Goal: Information Seeking & Learning: Check status

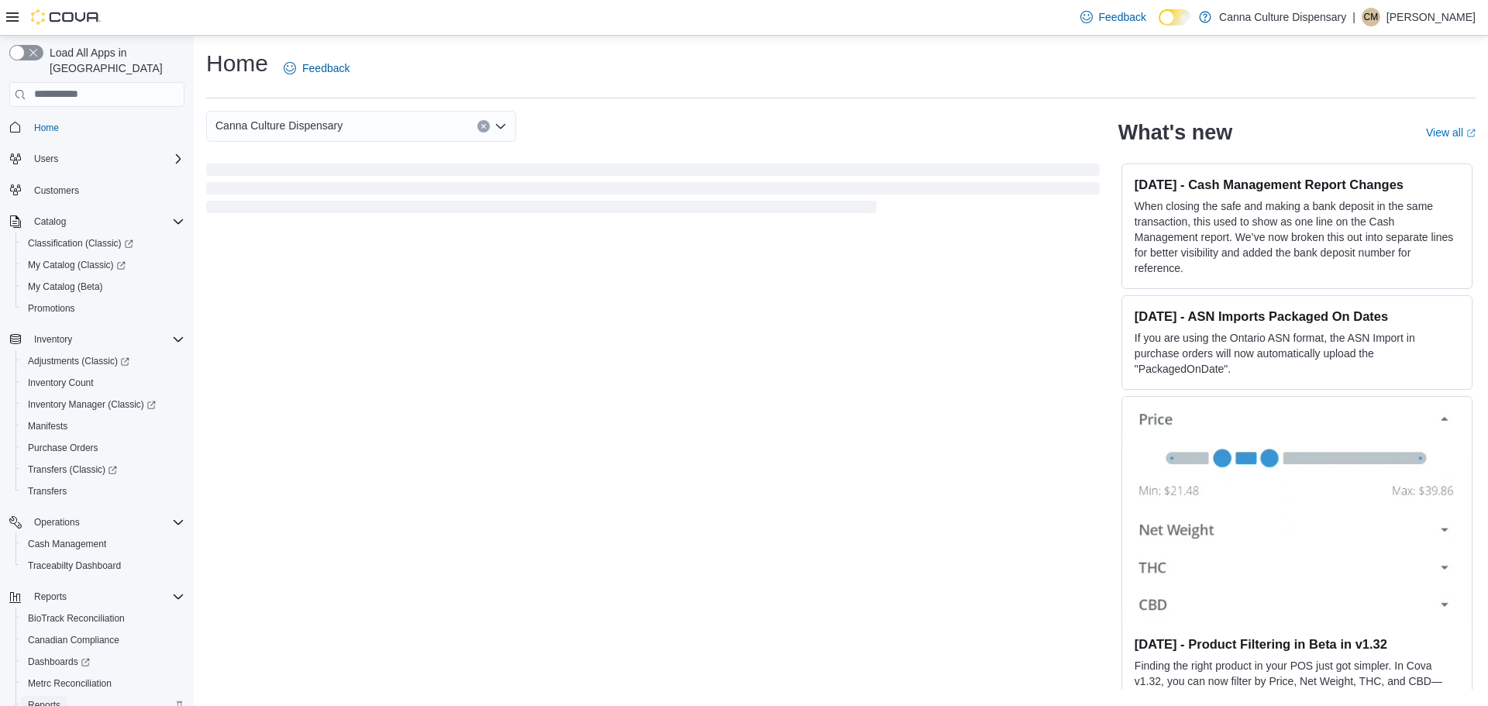
click at [37, 699] on span "Reports" at bounding box center [44, 705] width 33 height 12
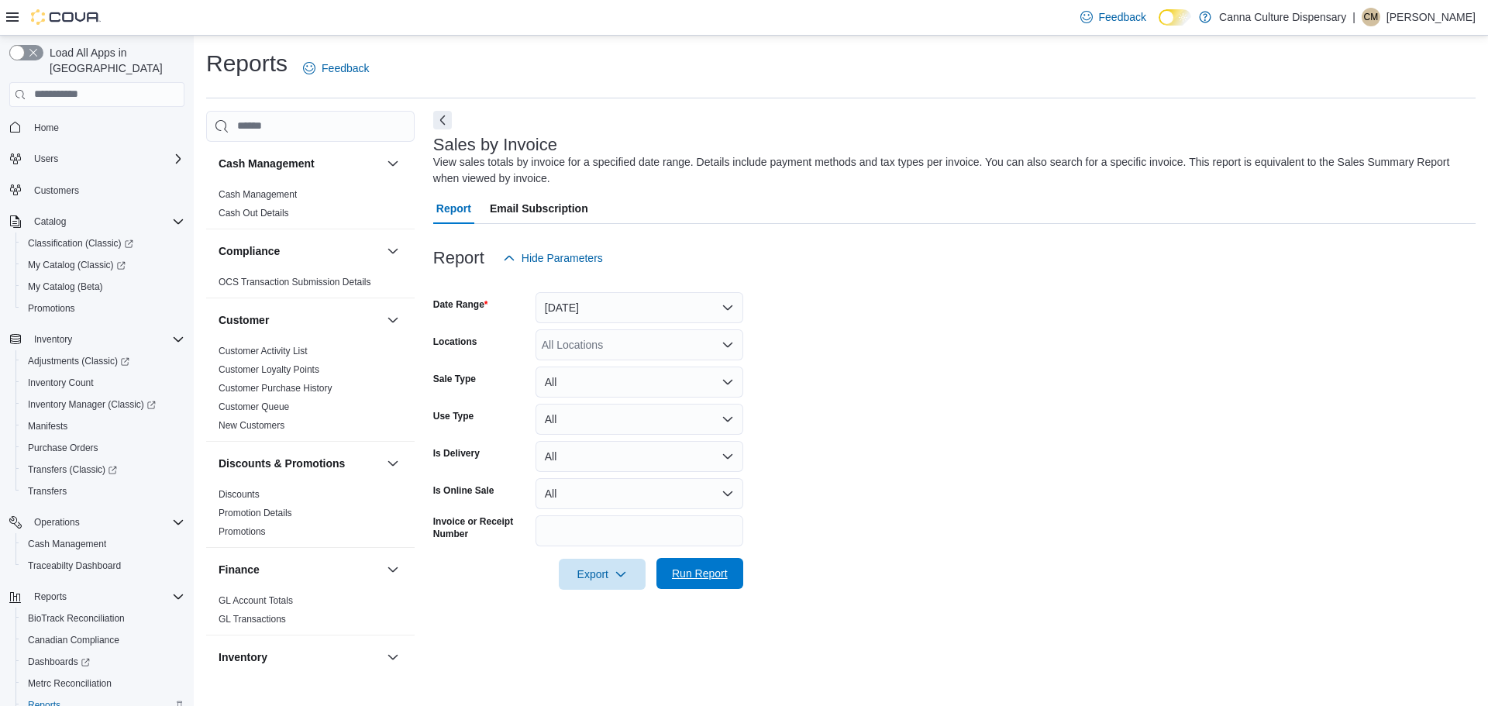
click at [703, 577] on span "Run Report" at bounding box center [700, 573] width 56 height 15
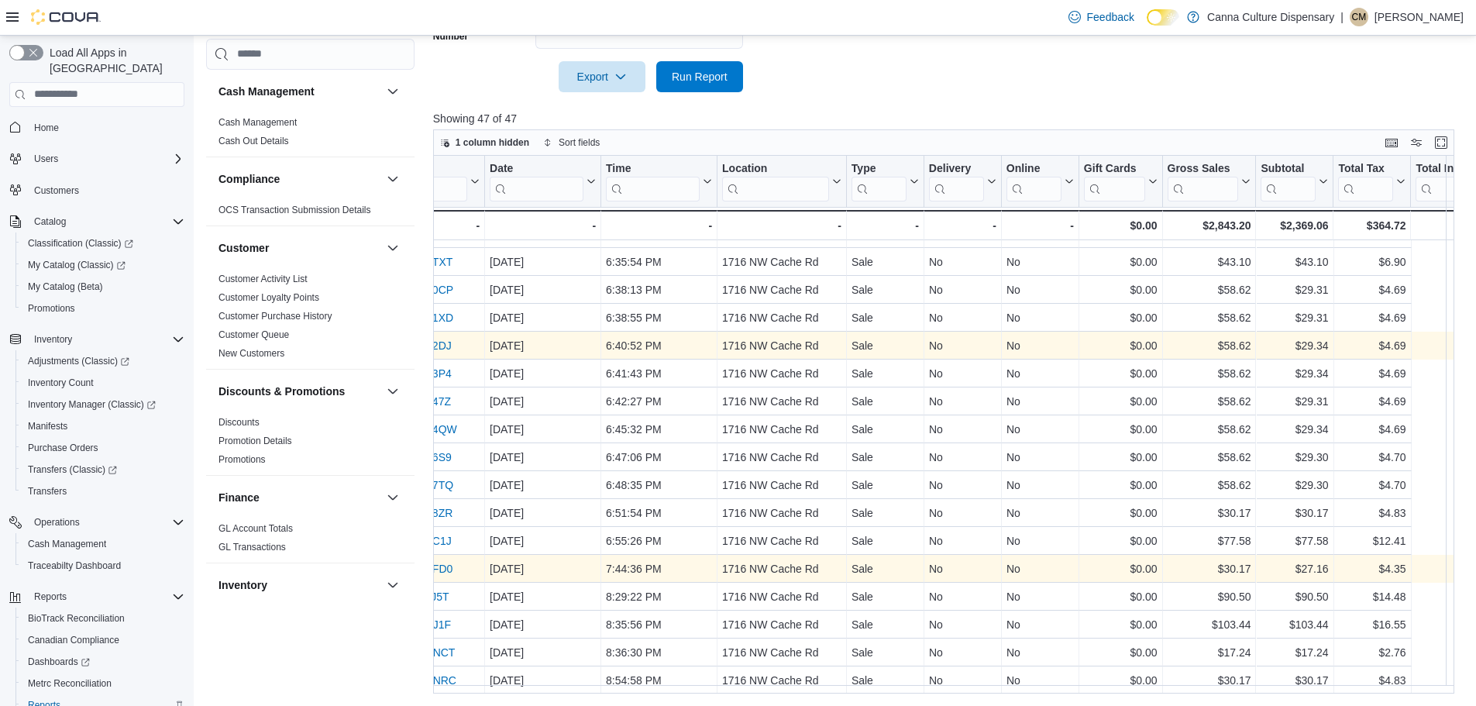
scroll to position [865, 0]
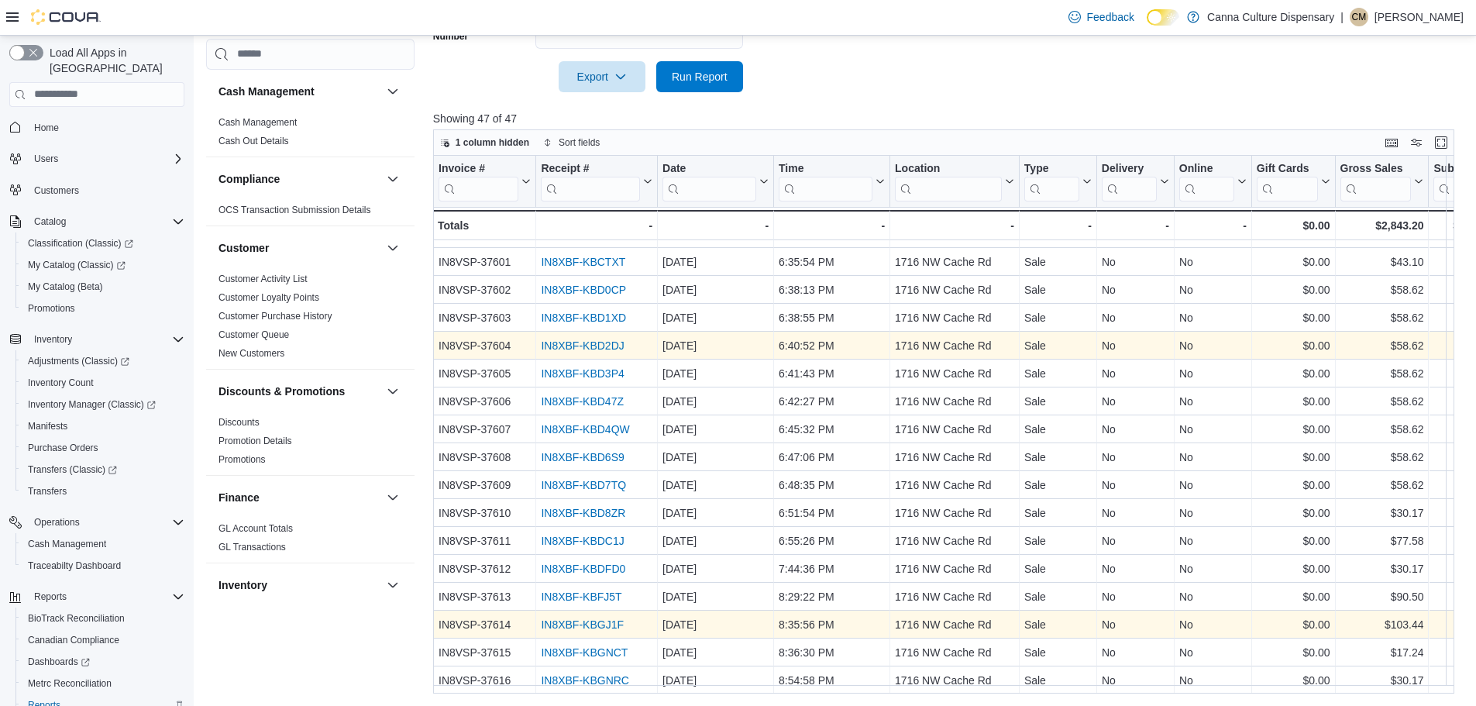
click at [586, 618] on link "IN8XBF-KBGJ1F" at bounding box center [582, 624] width 83 height 12
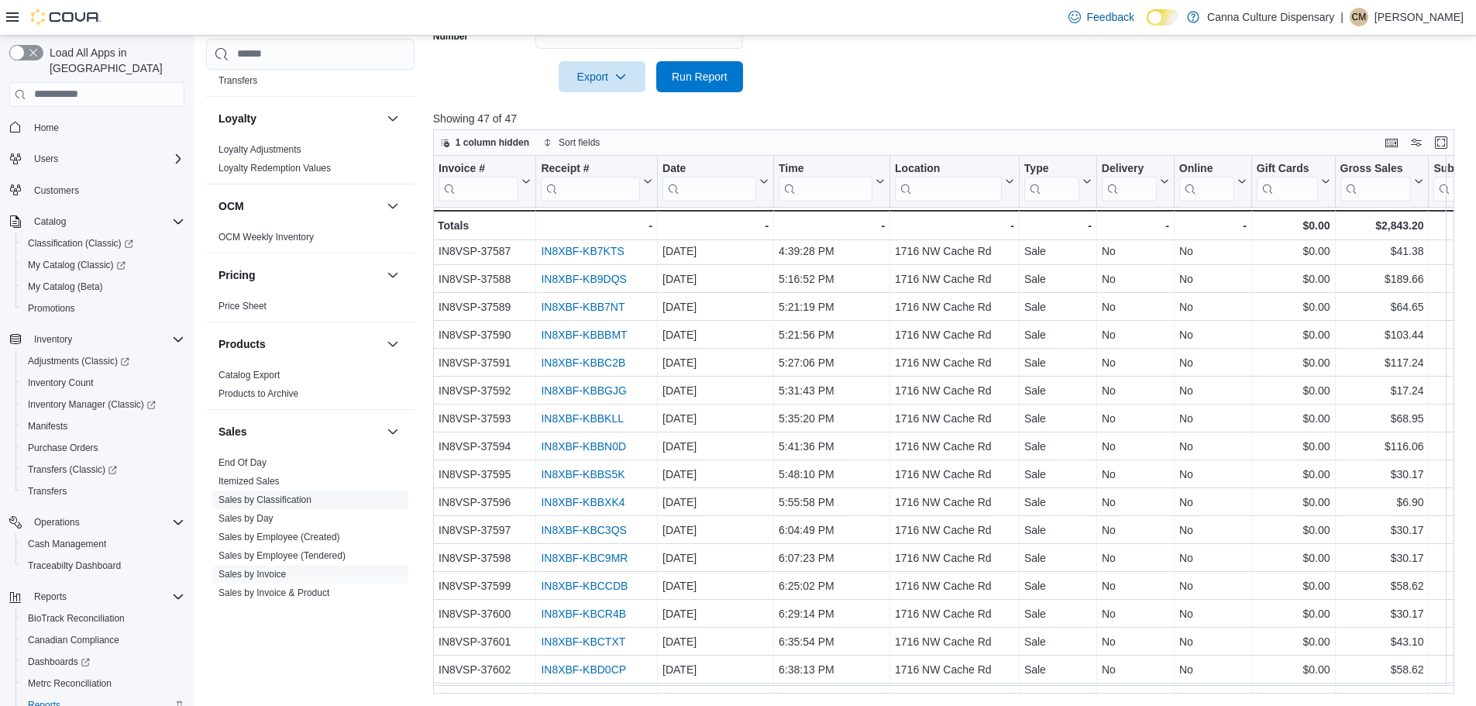
scroll to position [930, 0]
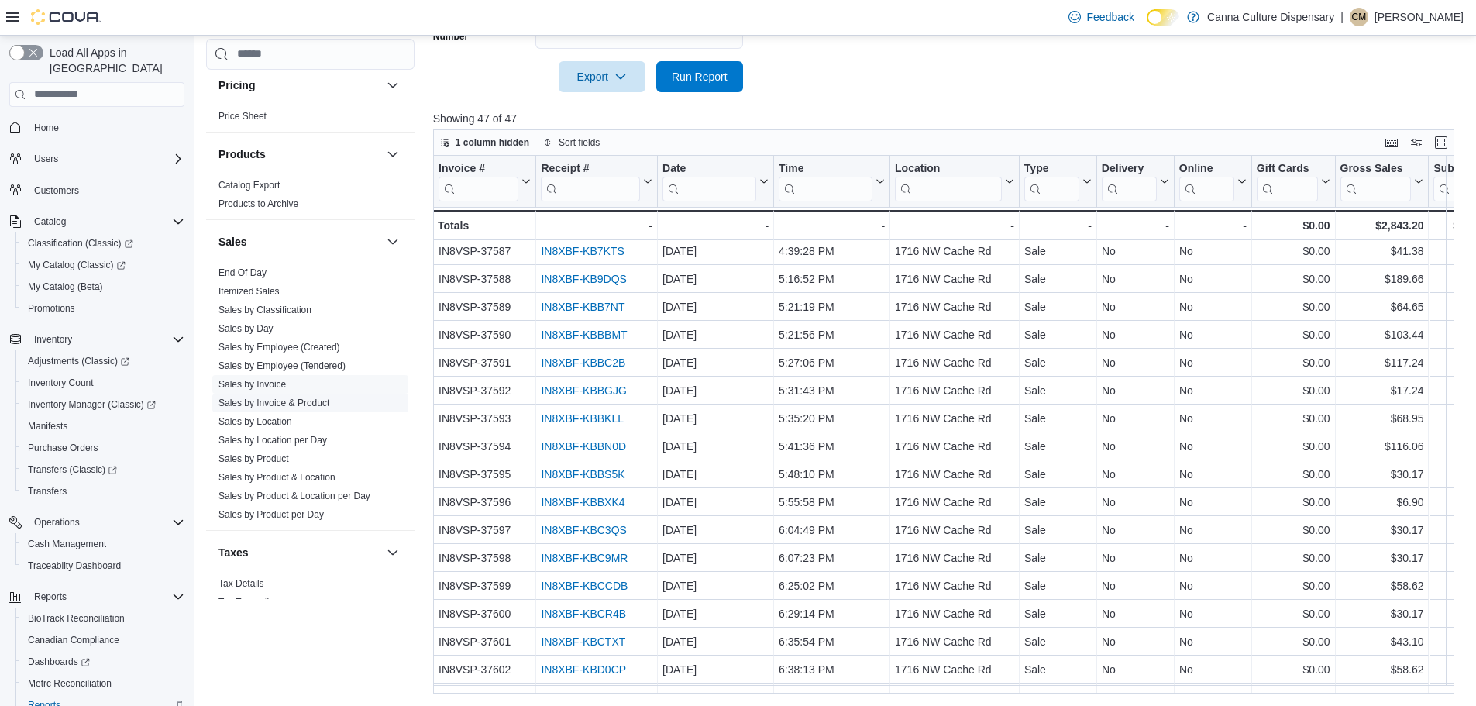
click at [265, 398] on link "Sales by Invoice & Product" at bounding box center [274, 403] width 111 height 11
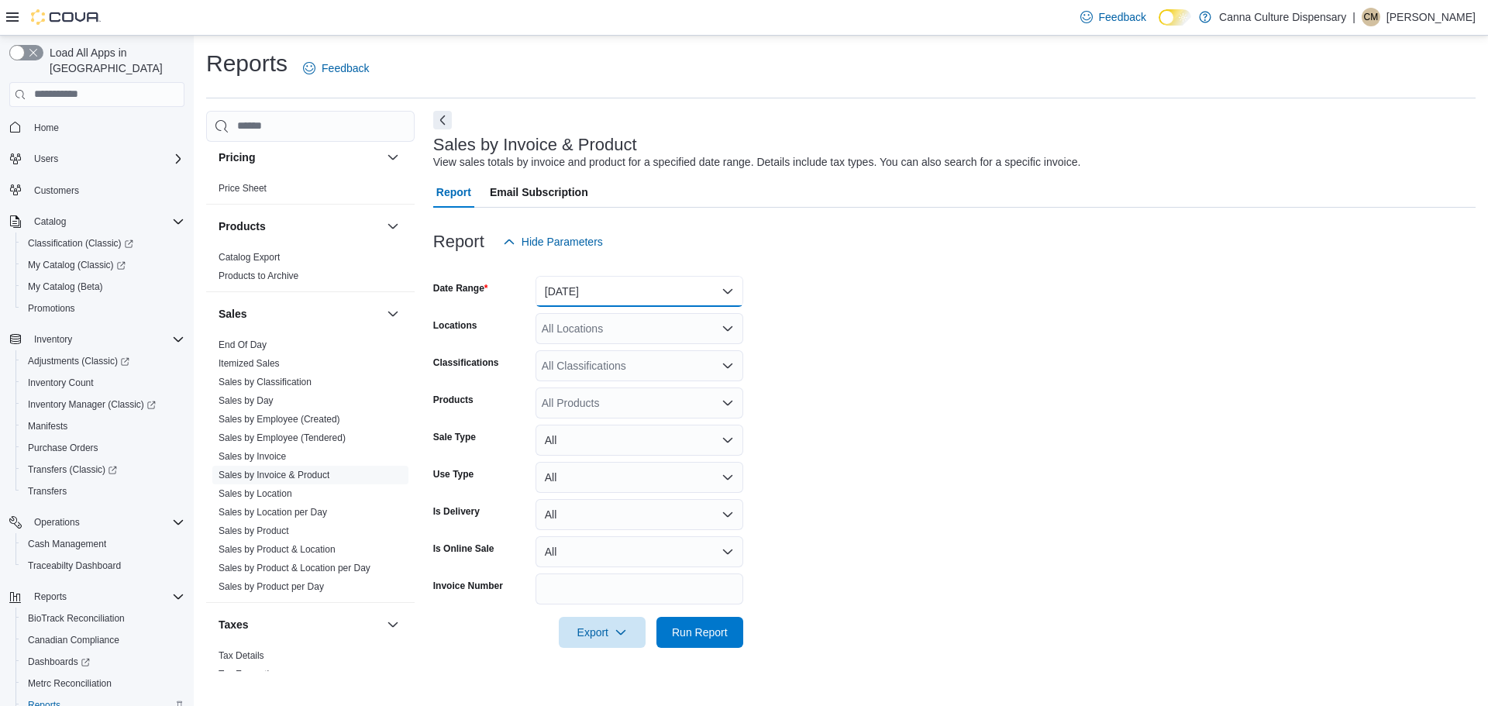
click at [659, 290] on button "Yesterday" at bounding box center [639, 291] width 208 height 31
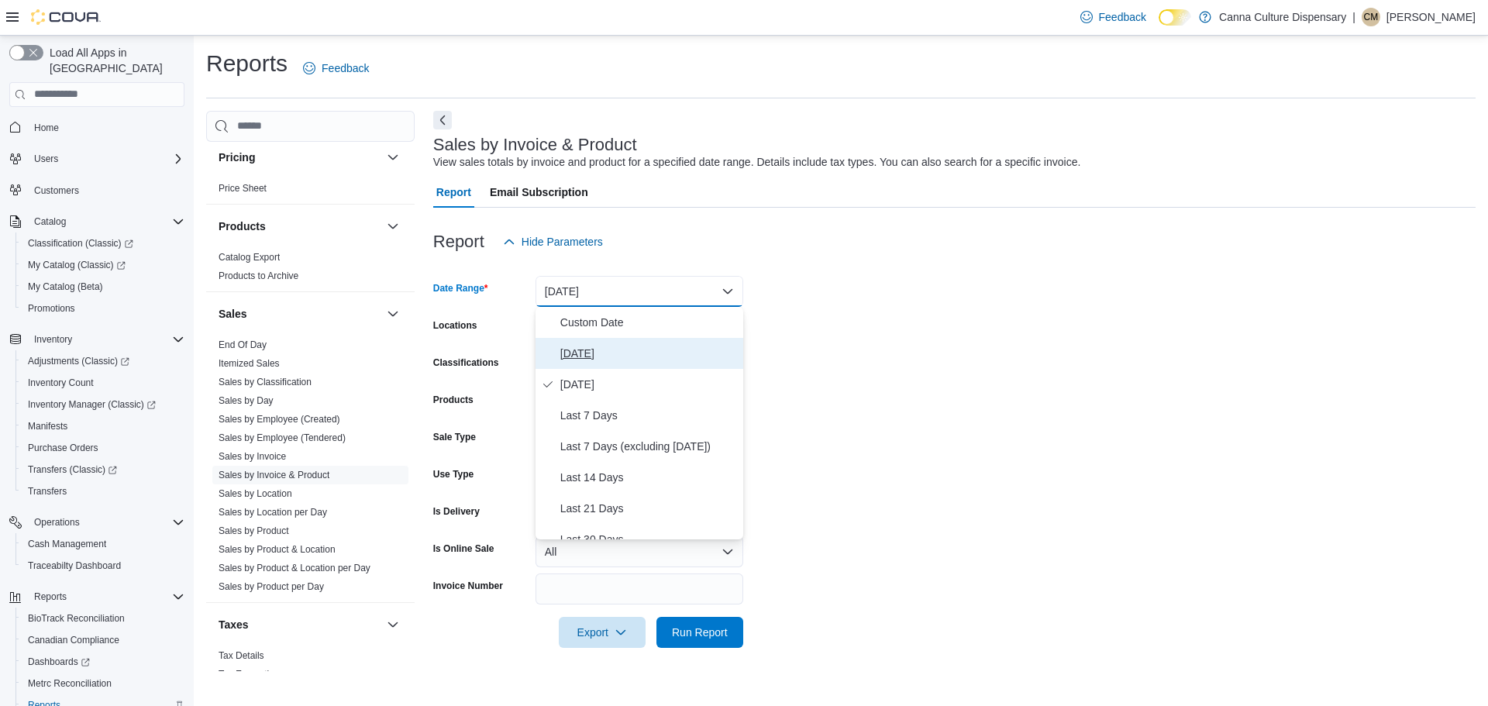
click at [593, 353] on span "Today" at bounding box center [648, 353] width 177 height 19
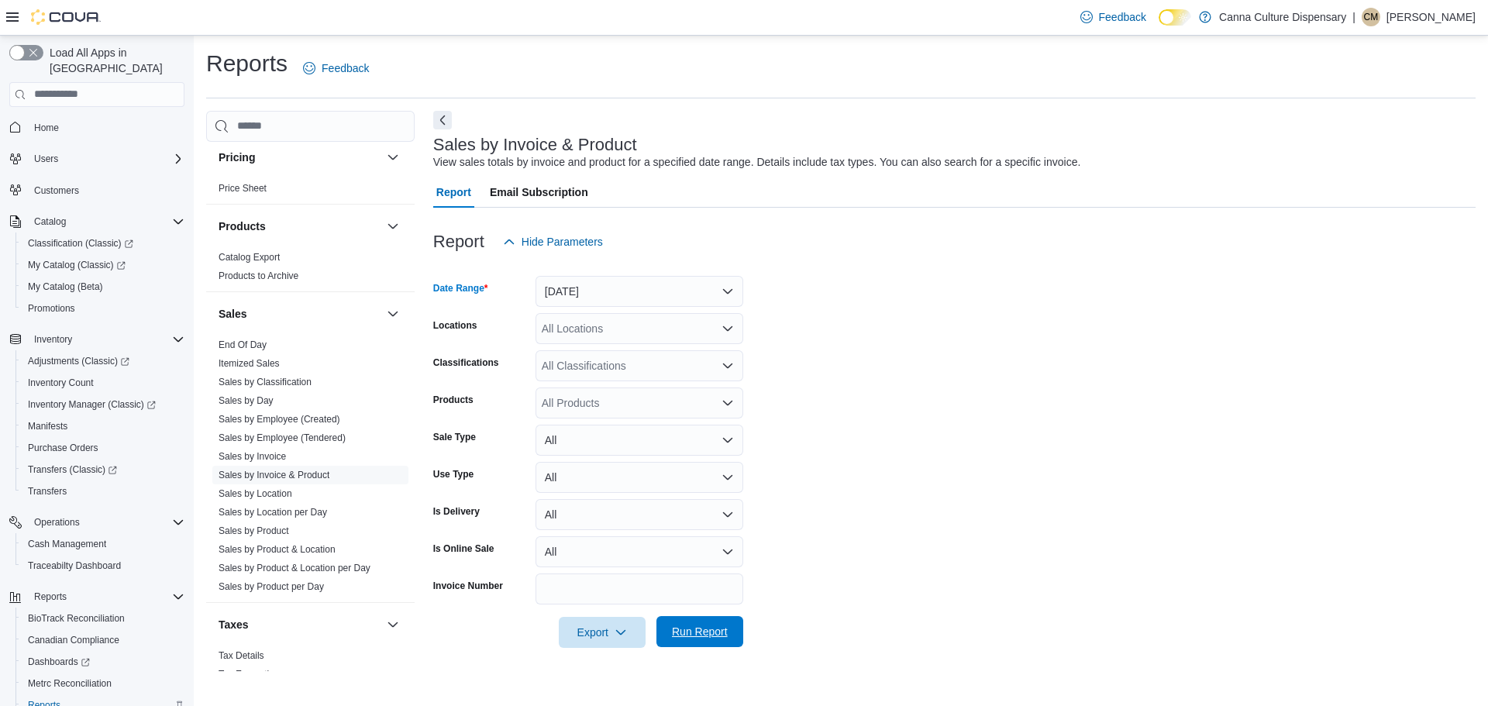
click at [715, 626] on span "Run Report" at bounding box center [700, 631] width 56 height 15
click at [636, 299] on button "Today" at bounding box center [639, 291] width 208 height 31
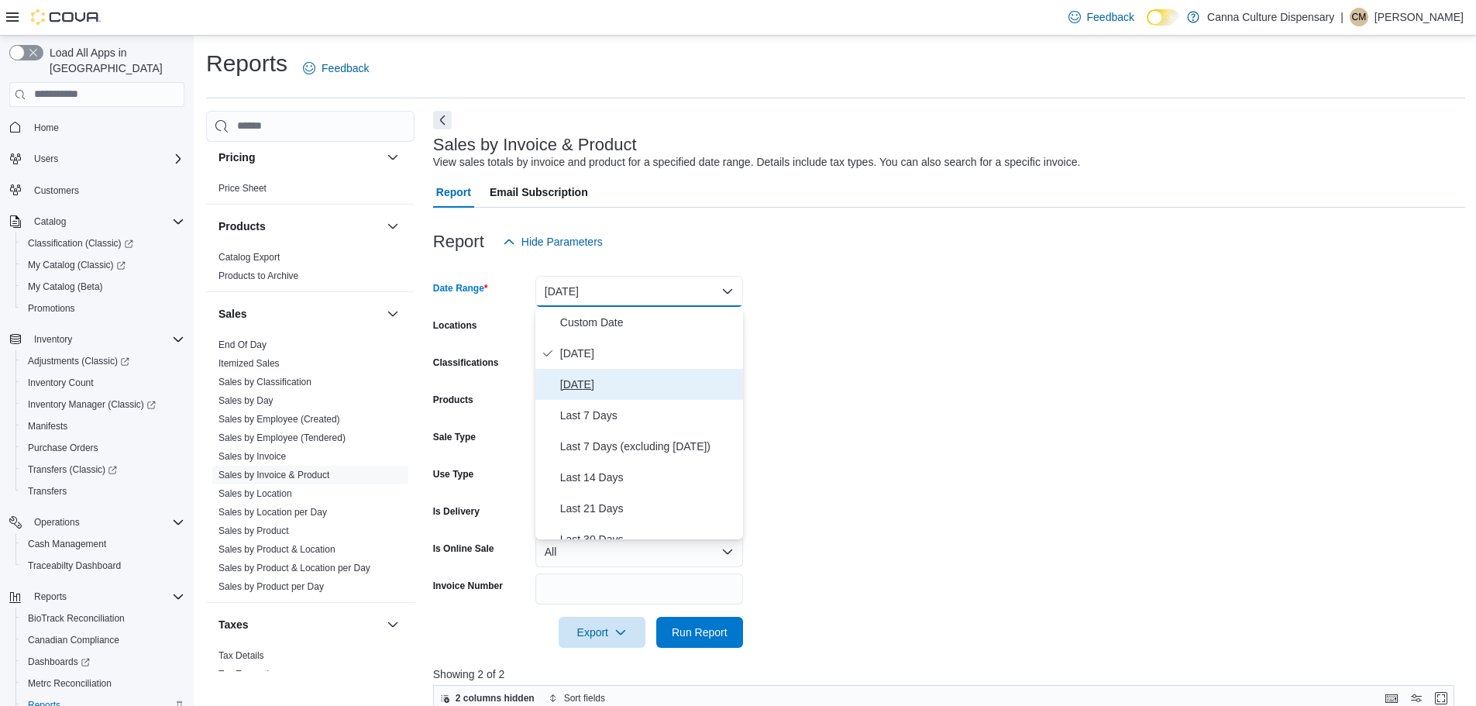
click at [615, 370] on button "Yesterday" at bounding box center [639, 384] width 208 height 31
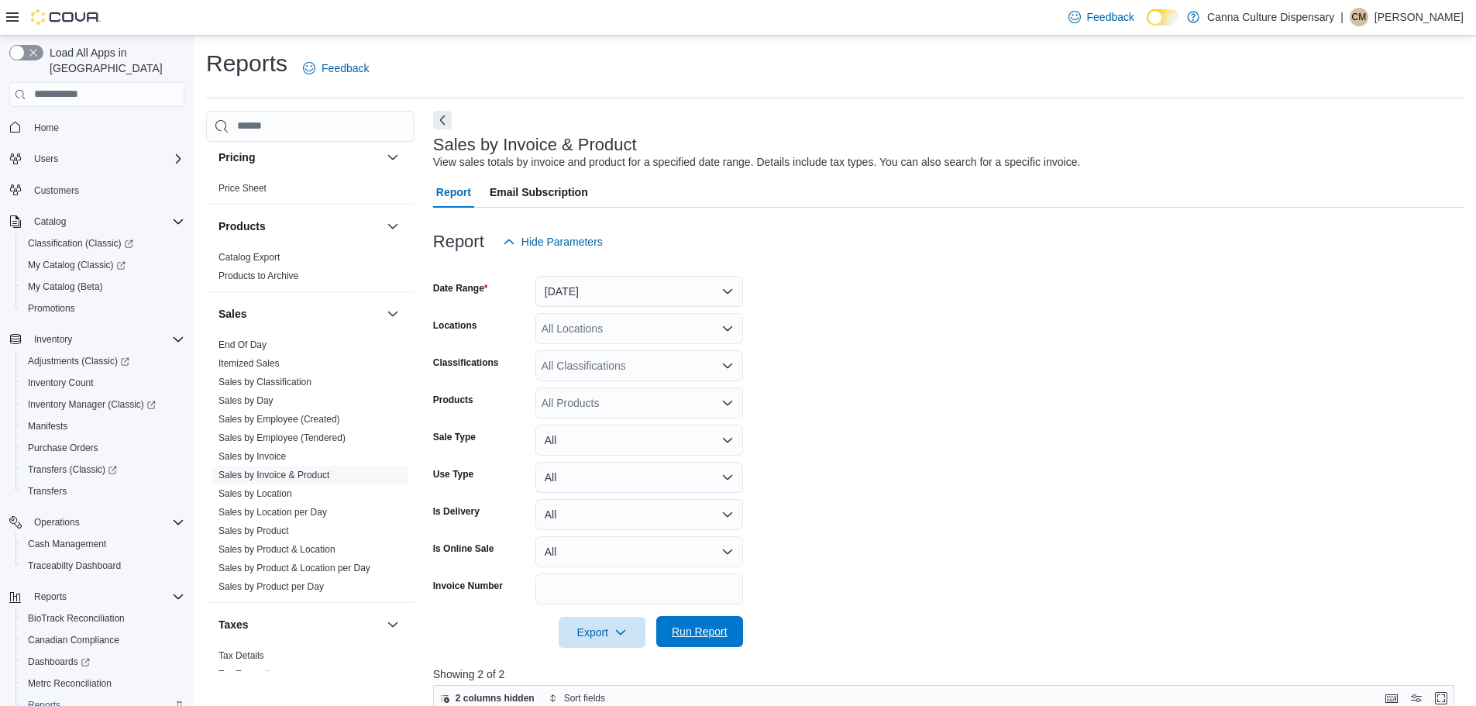
click at [728, 646] on span "Run Report" at bounding box center [700, 631] width 68 height 31
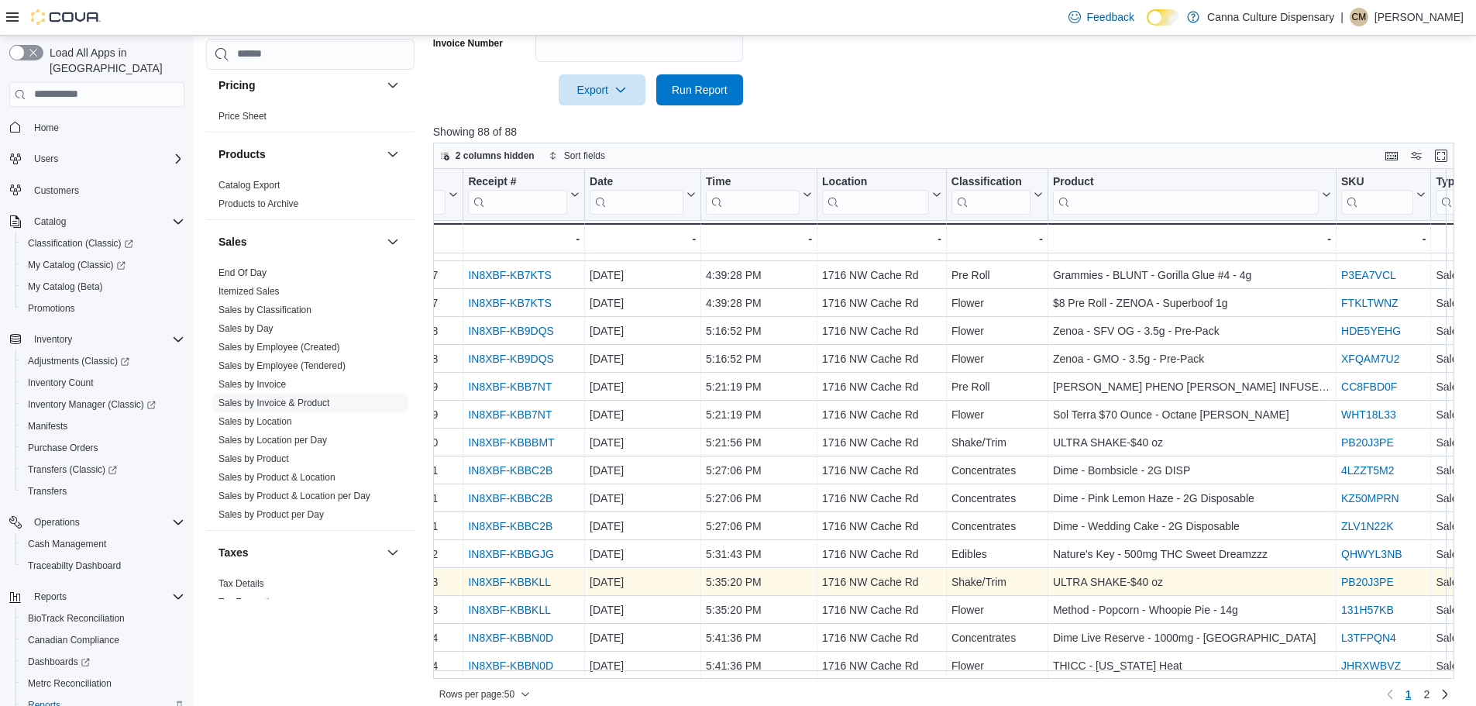
scroll to position [976, 0]
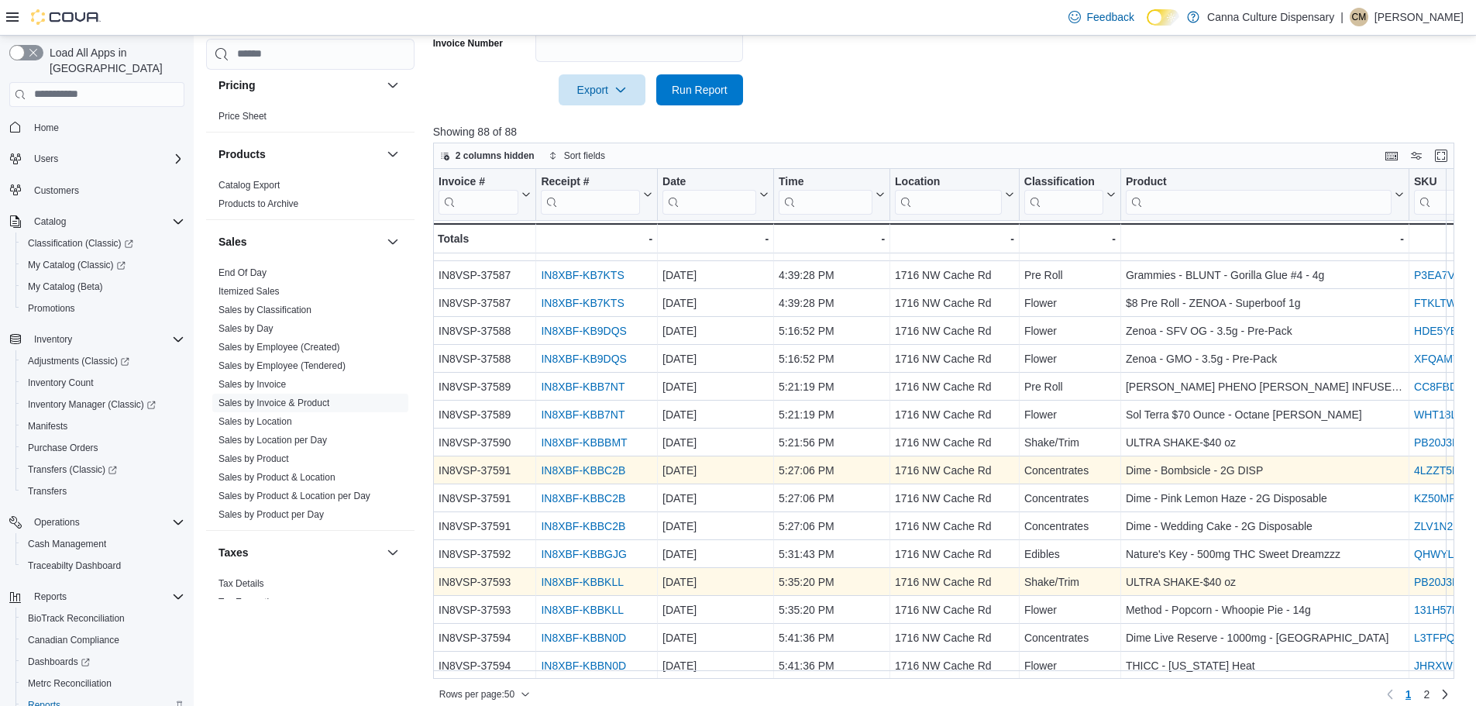
click at [553, 464] on link "IN8XBF-KBBC2B" at bounding box center [583, 470] width 84 height 12
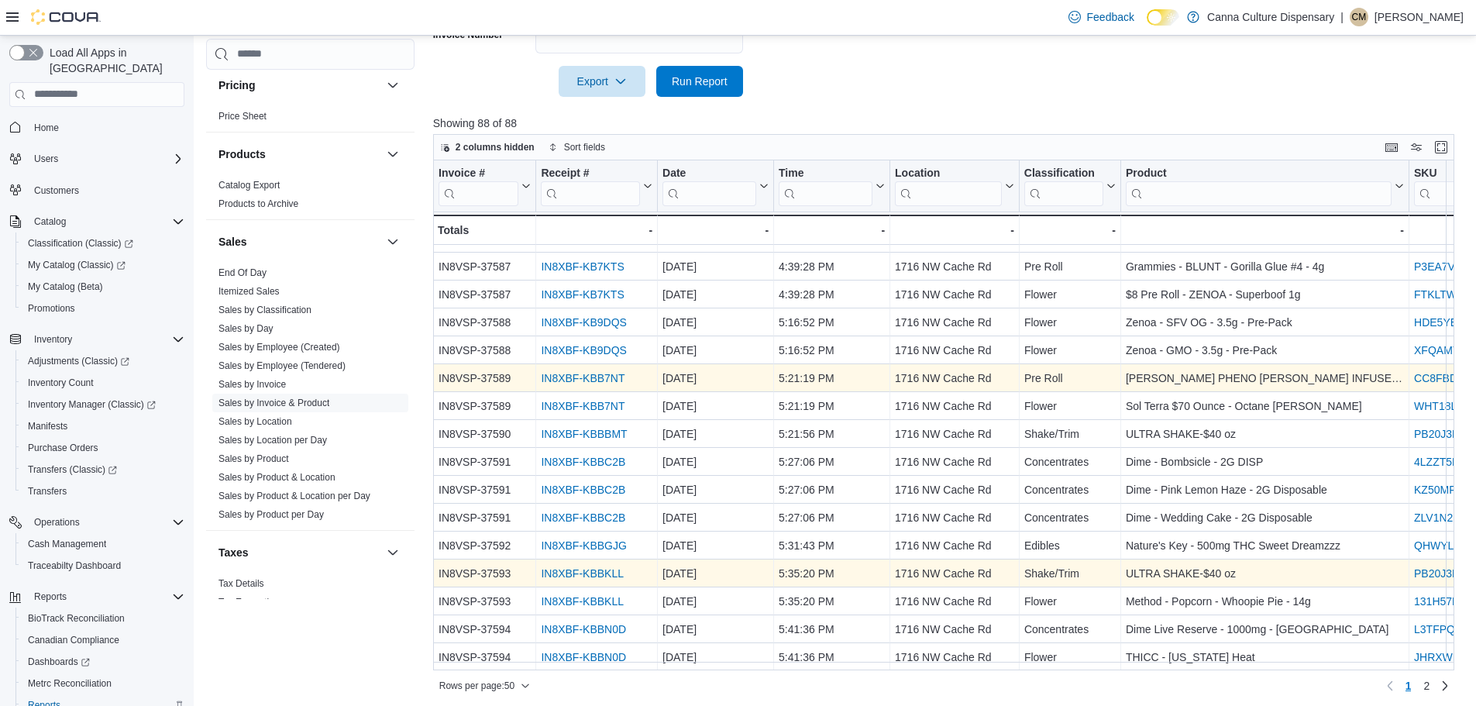
scroll to position [556, 0]
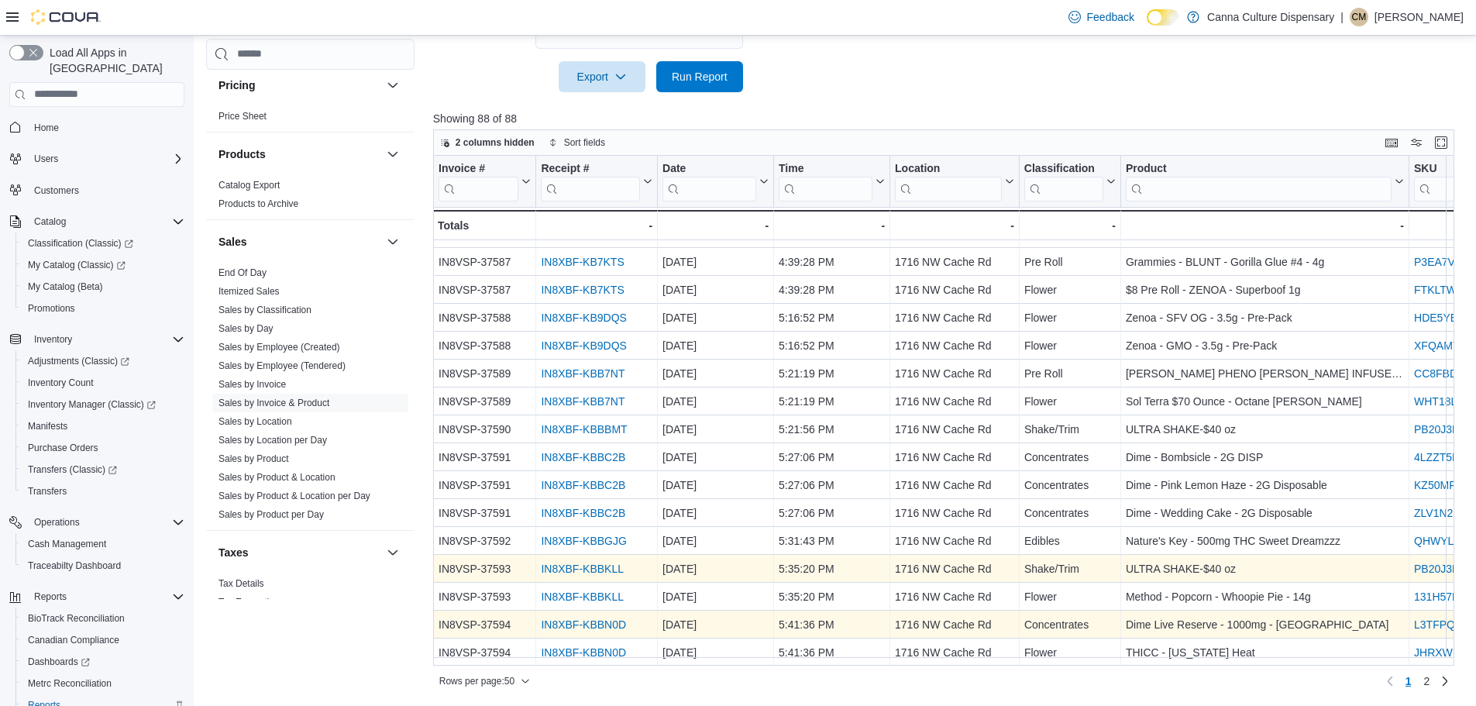
click at [597, 618] on link "IN8XBF-KBBN0D" at bounding box center [583, 624] width 85 height 12
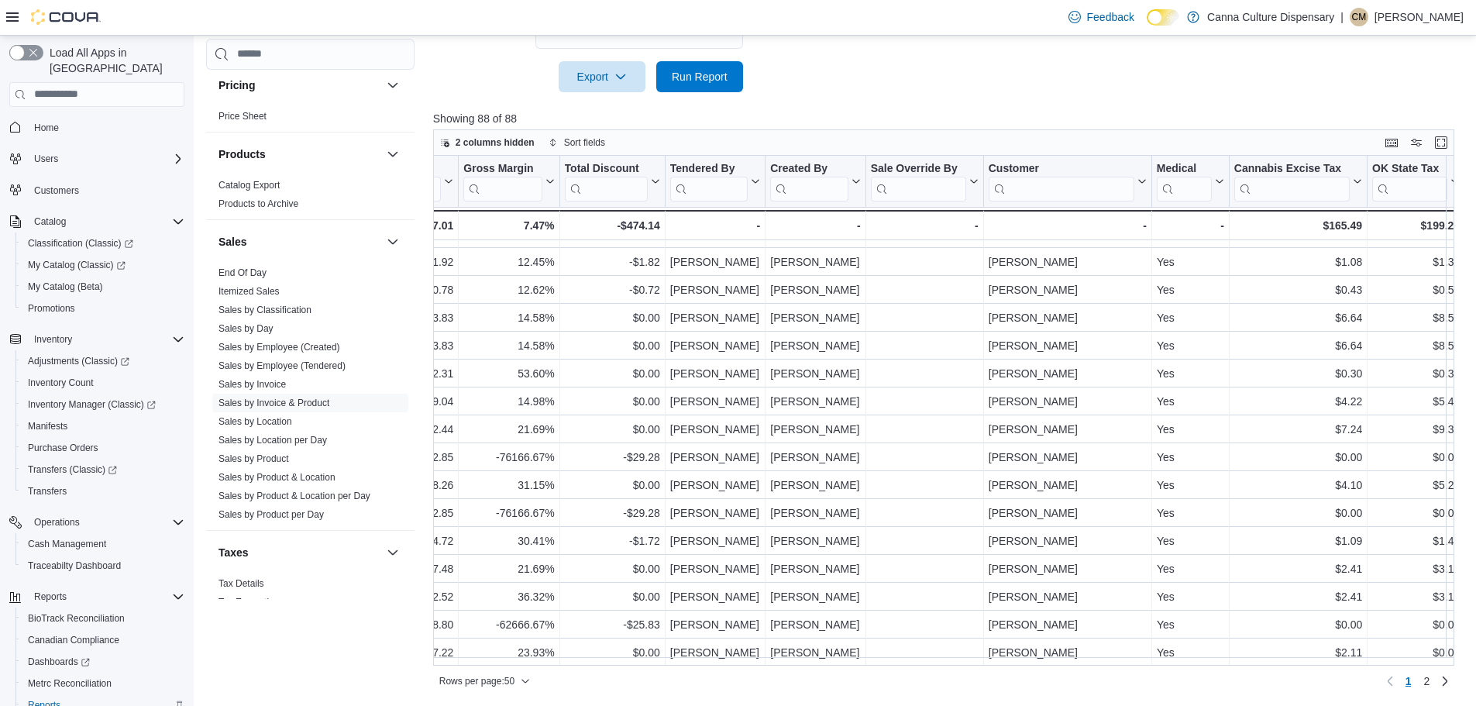
scroll to position [976, 1795]
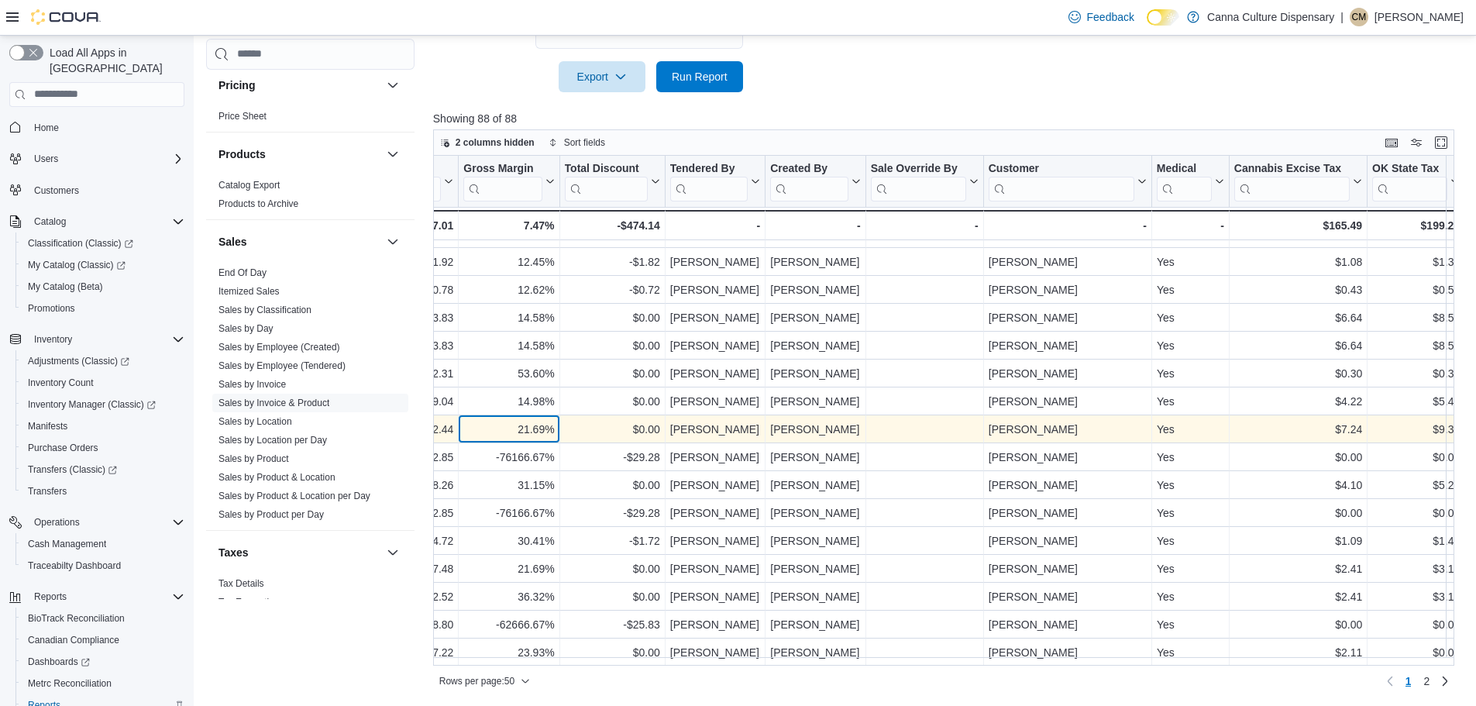
click at [533, 420] on div "21.69%" at bounding box center [508, 429] width 91 height 19
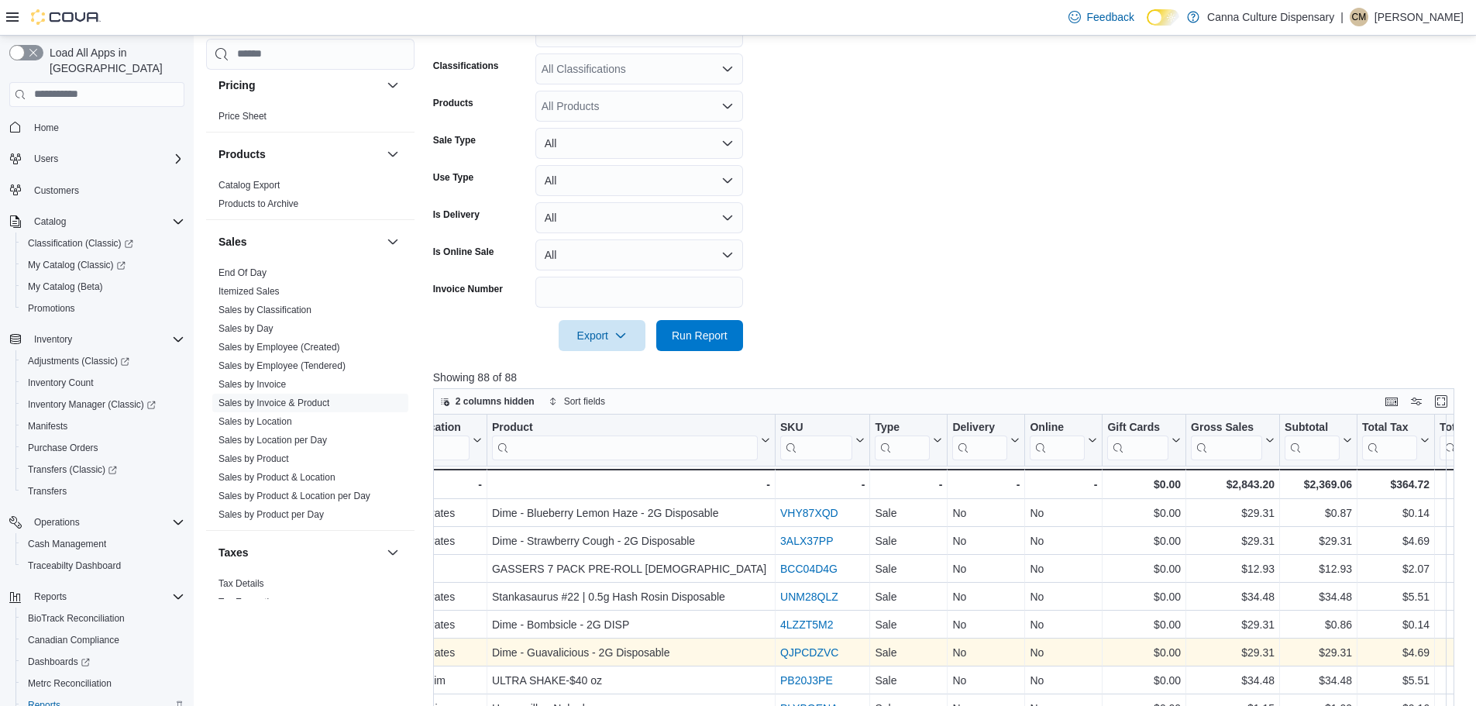
scroll to position [246, 0]
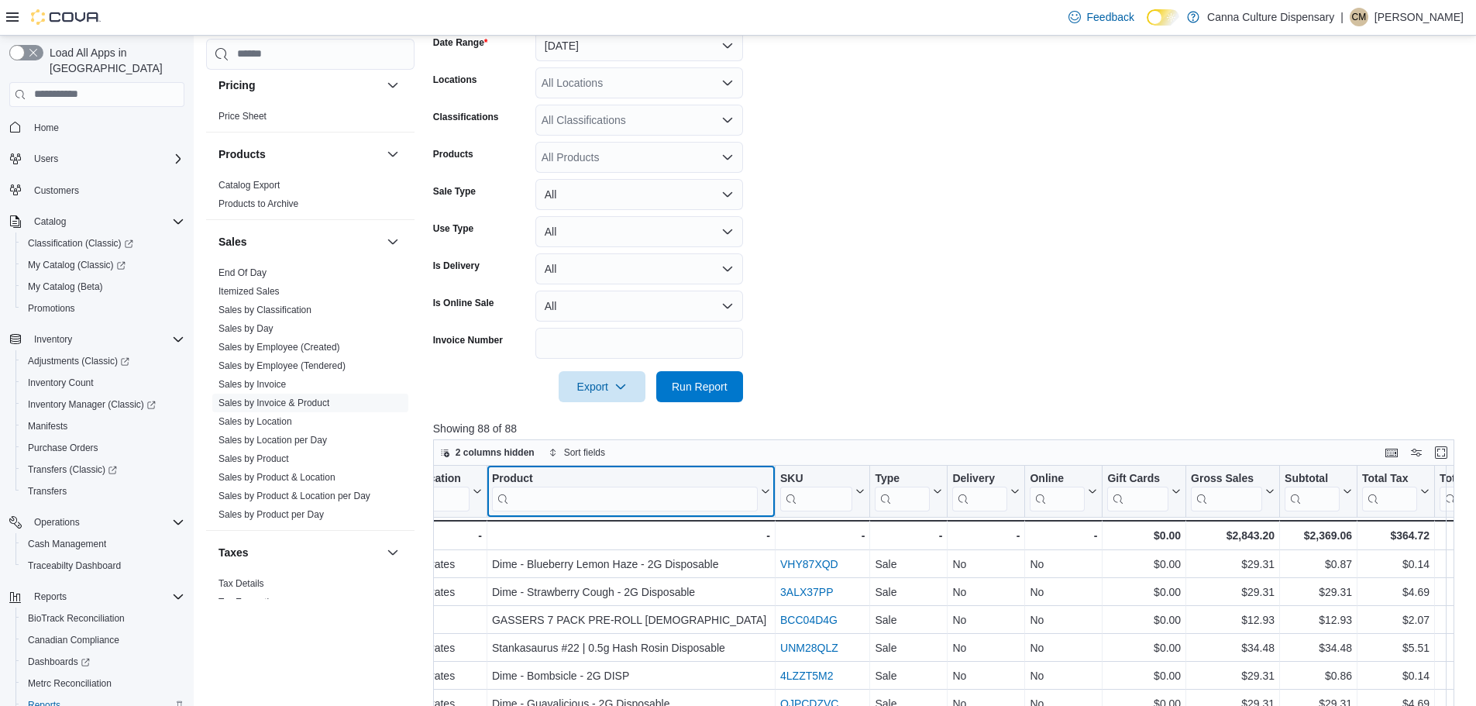
click at [572, 493] on input "search" at bounding box center [625, 498] width 266 height 25
type input "****"
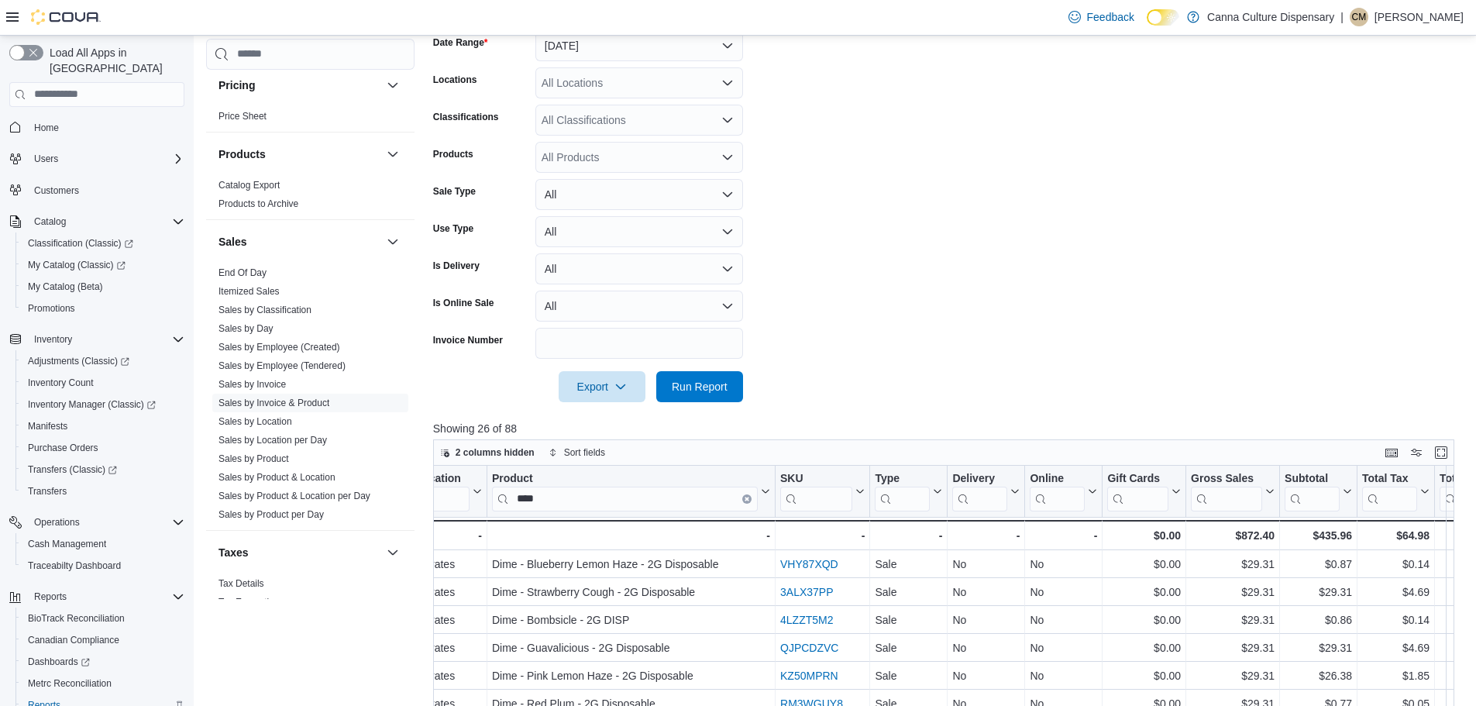
click at [877, 371] on form "Date Range Yesterday Locations All Locations Classifications All Classification…" at bounding box center [949, 207] width 1032 height 391
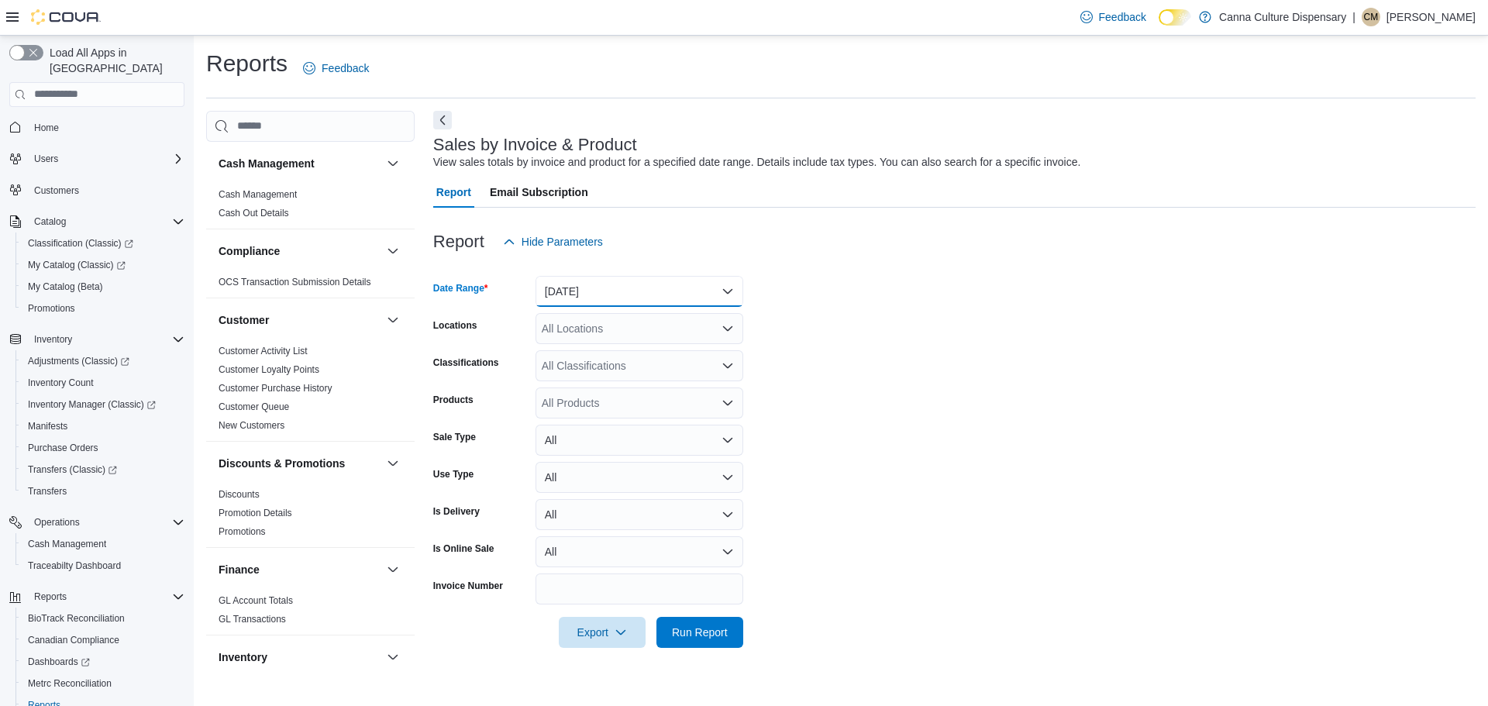
drag, startPoint x: 673, startPoint y: 292, endPoint x: 682, endPoint y: 286, distance: 11.2
click at [673, 291] on button "[DATE]" at bounding box center [639, 291] width 208 height 31
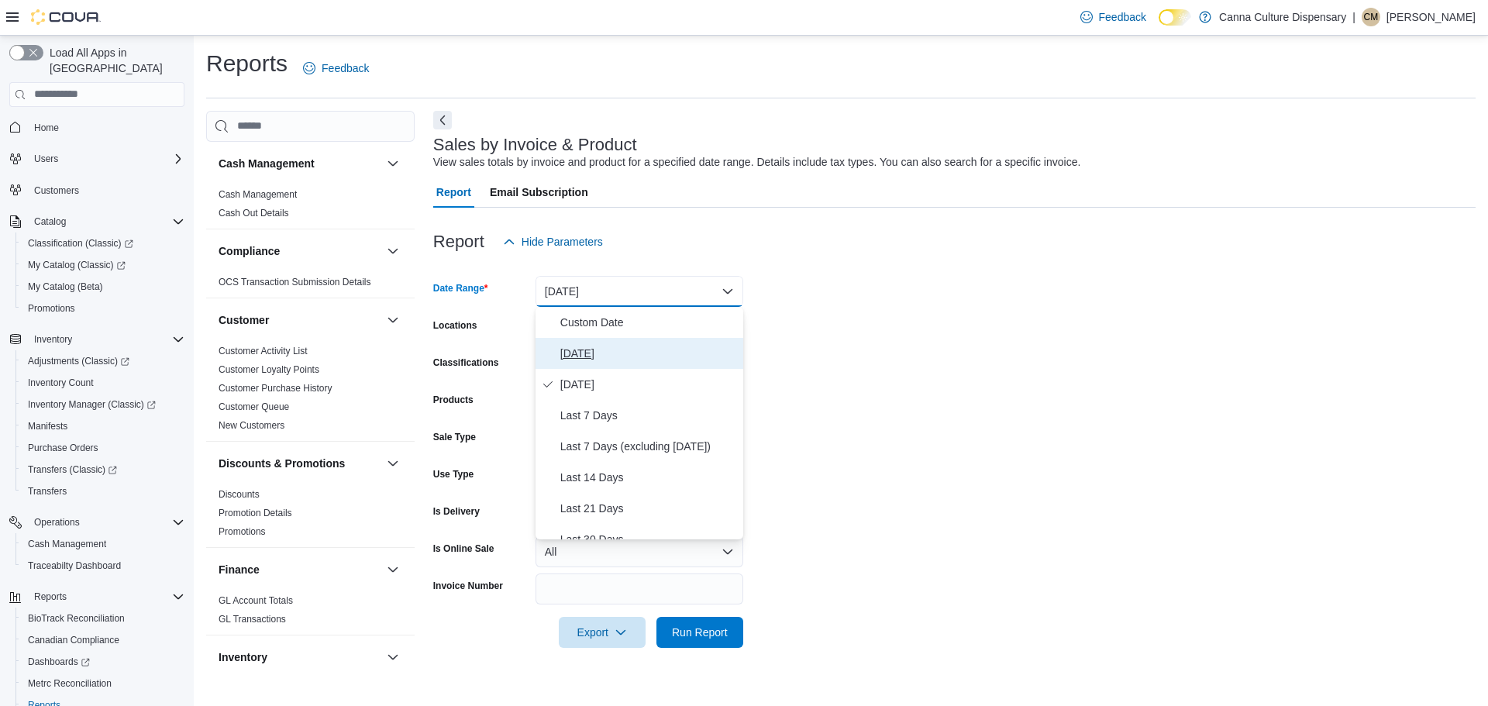
click at [566, 353] on span "[DATE]" at bounding box center [648, 353] width 177 height 19
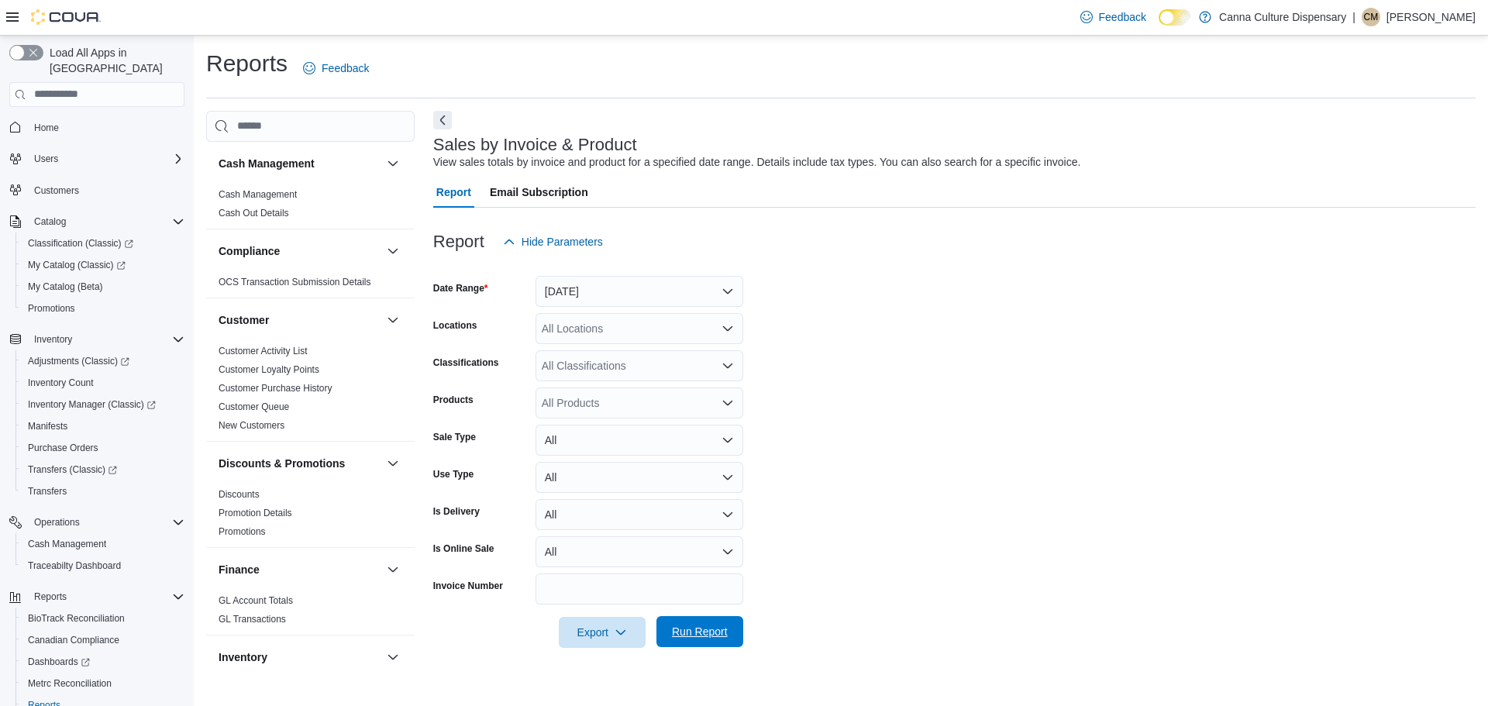
click at [697, 633] on span "Run Report" at bounding box center [700, 631] width 56 height 15
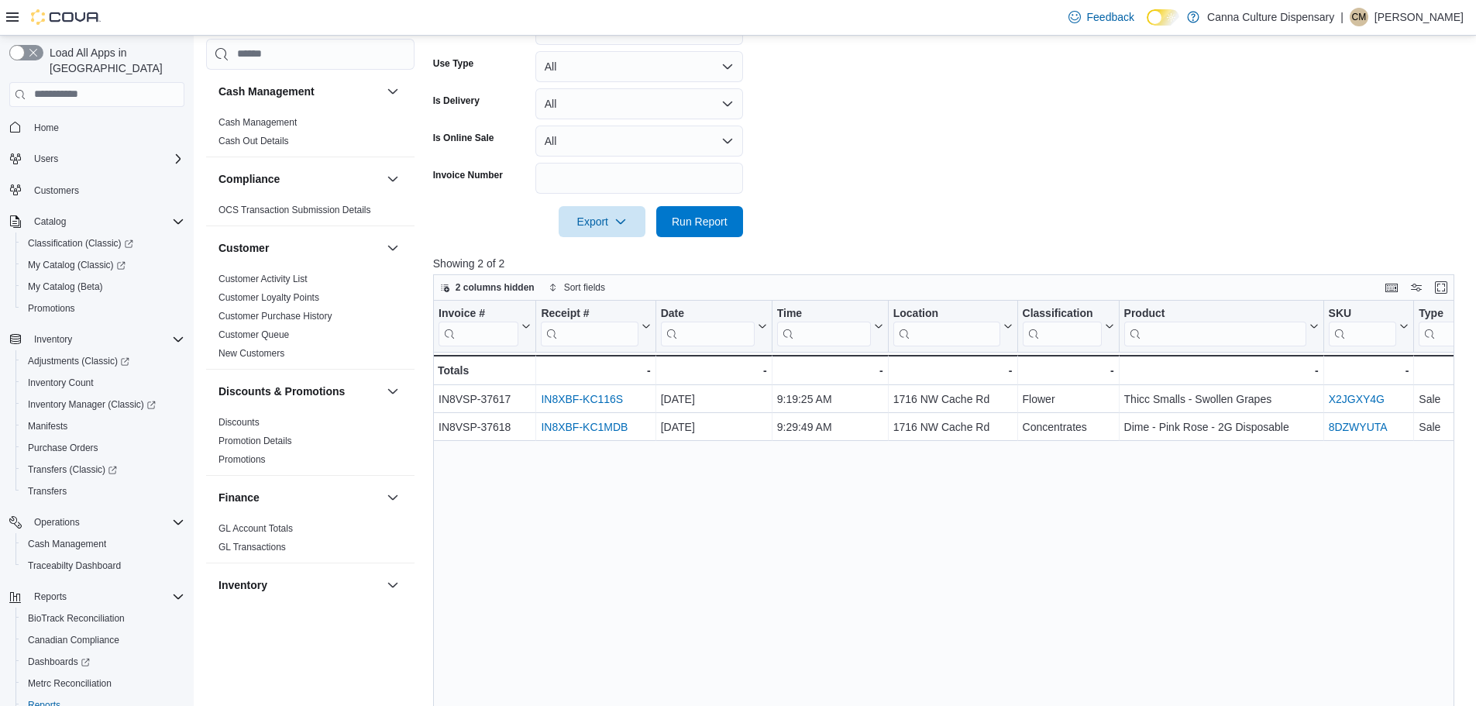
scroll to position [155, 0]
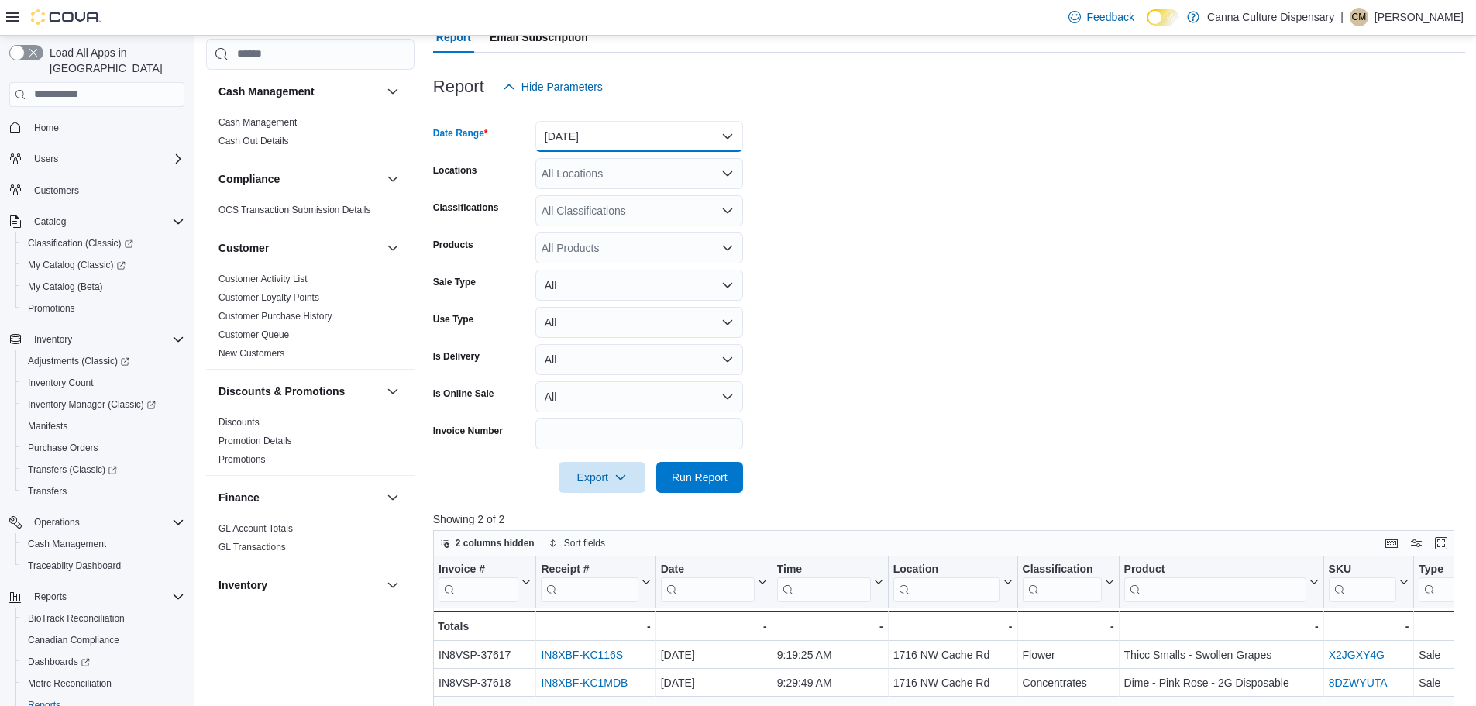
click at [672, 146] on button "Today" at bounding box center [639, 136] width 208 height 31
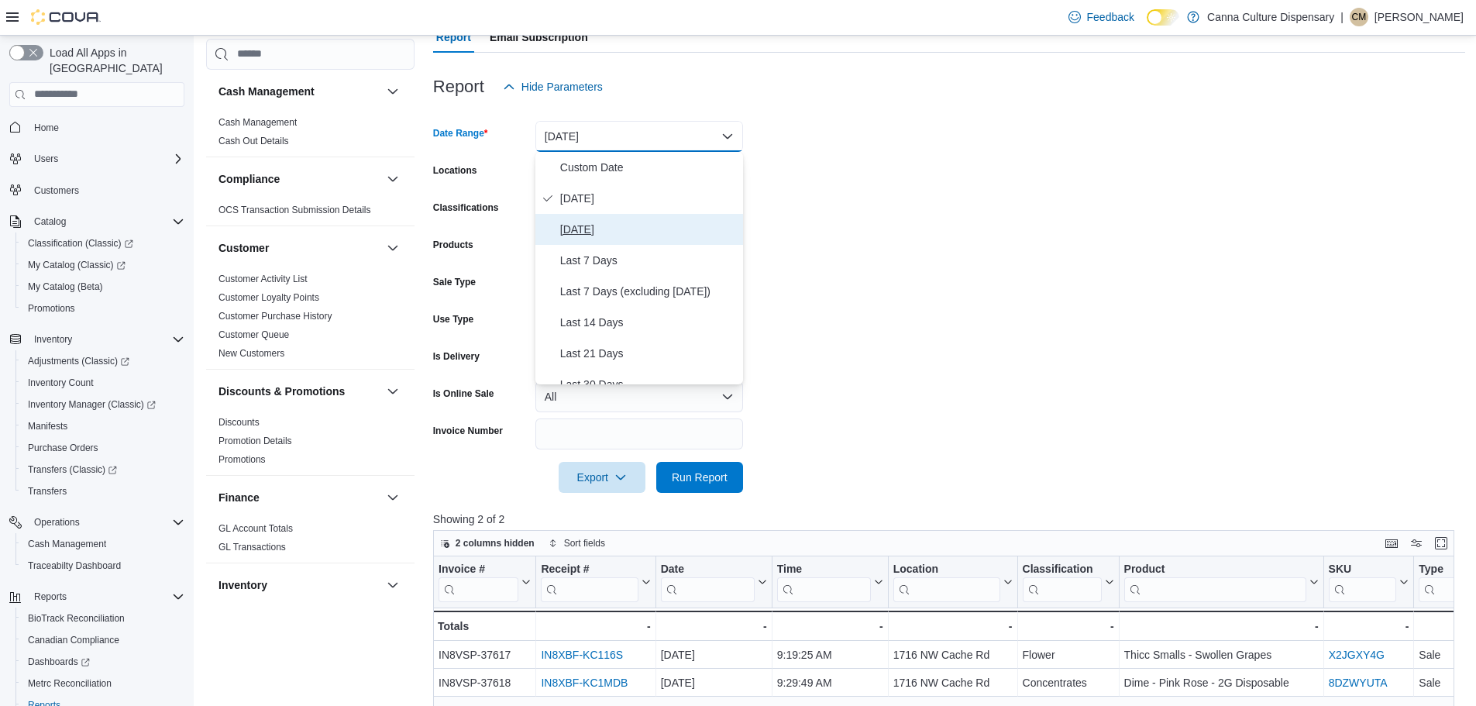
click at [597, 222] on span "Yesterday" at bounding box center [648, 229] width 177 height 19
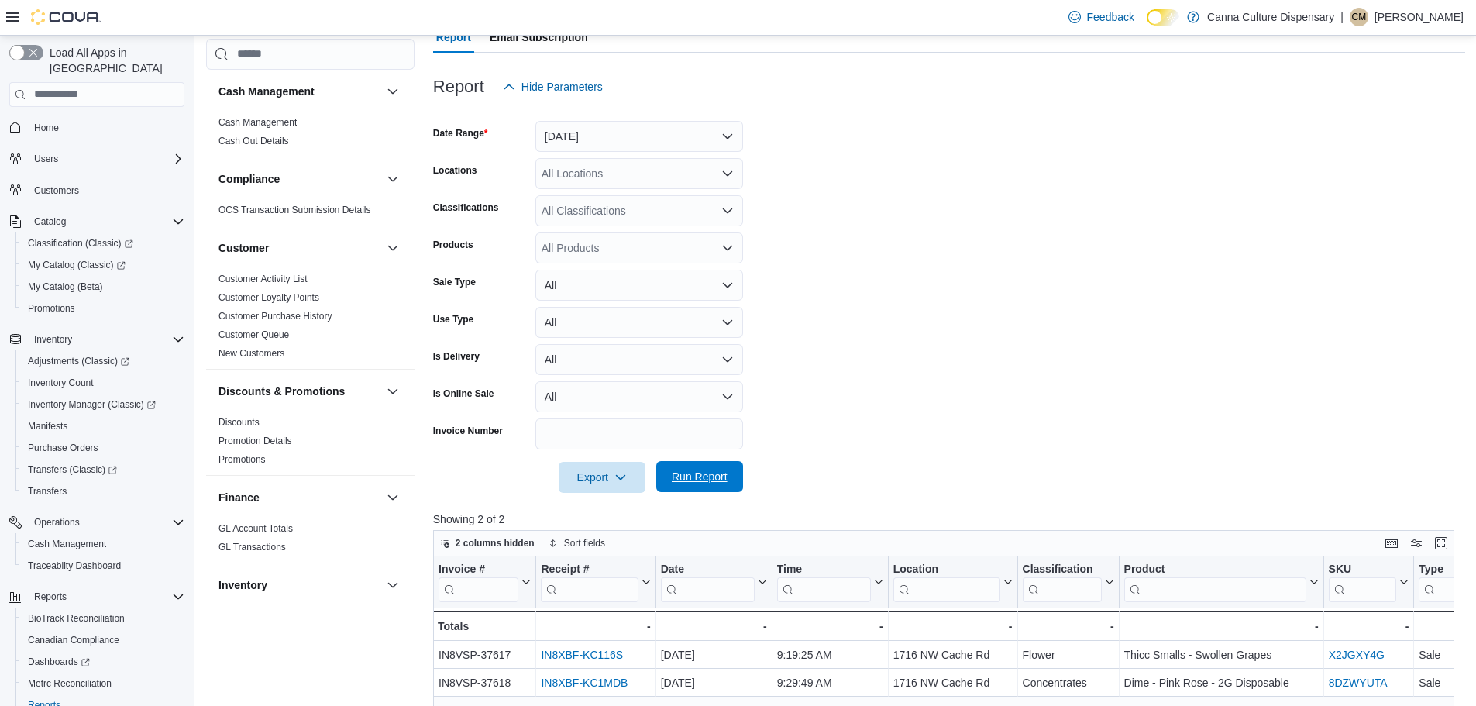
click at [726, 471] on span "Run Report" at bounding box center [700, 476] width 56 height 15
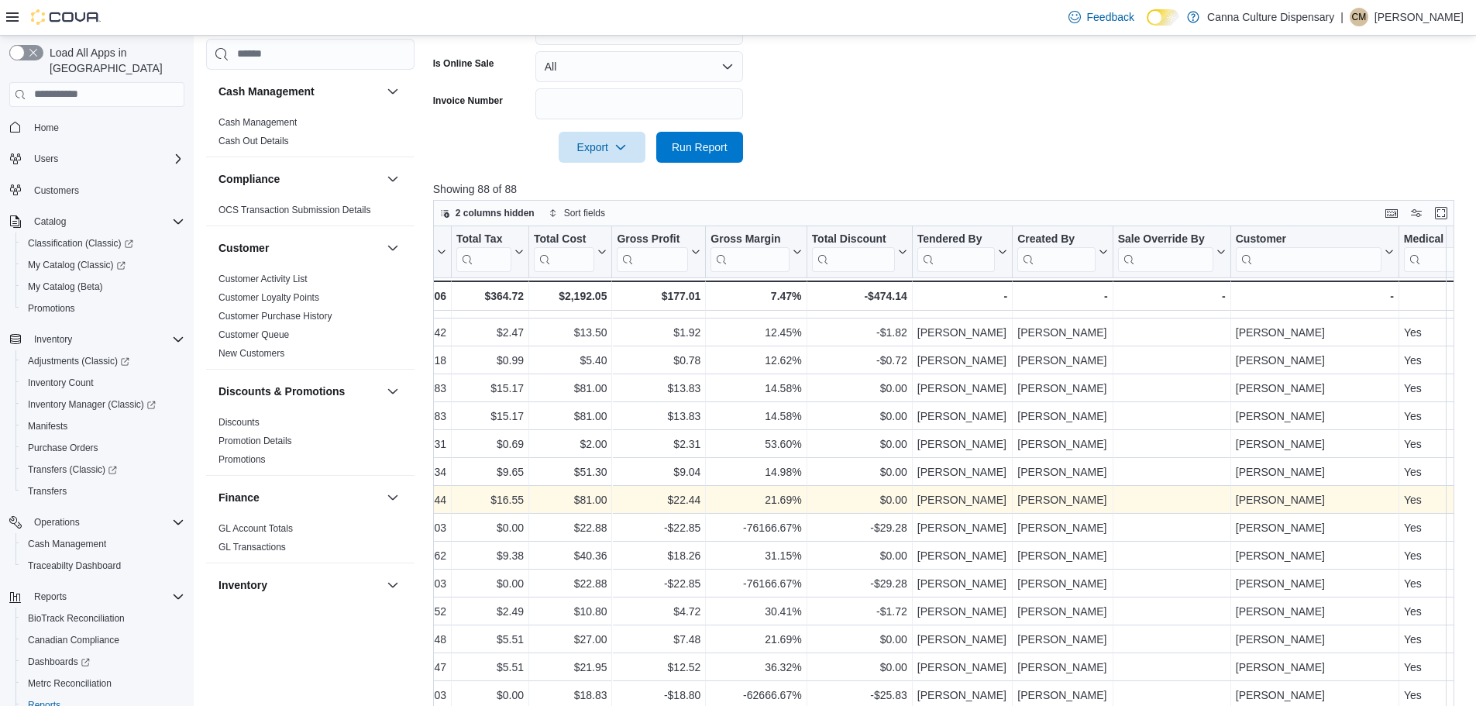
scroll to position [556, 0]
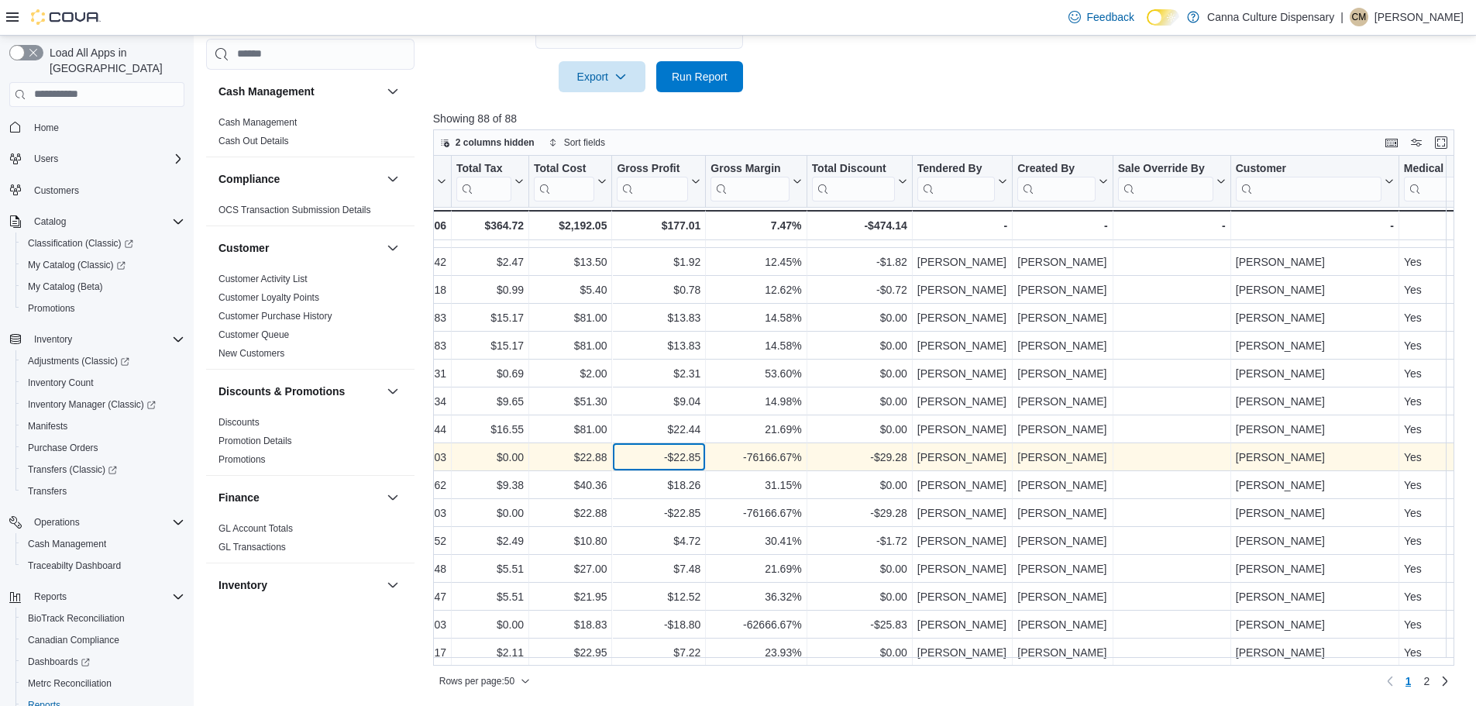
click at [684, 454] on div "-$22.85" at bounding box center [659, 457] width 84 height 19
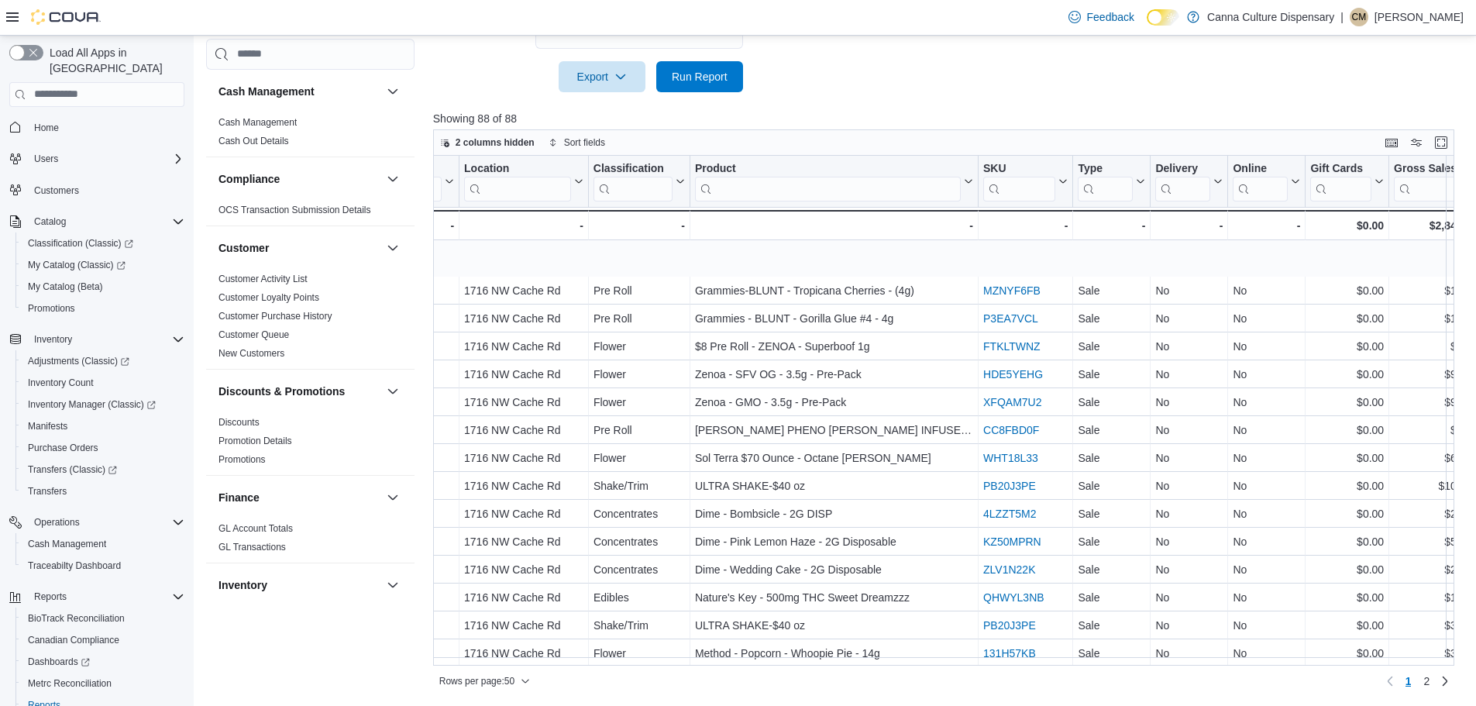
scroll to position [976, 431]
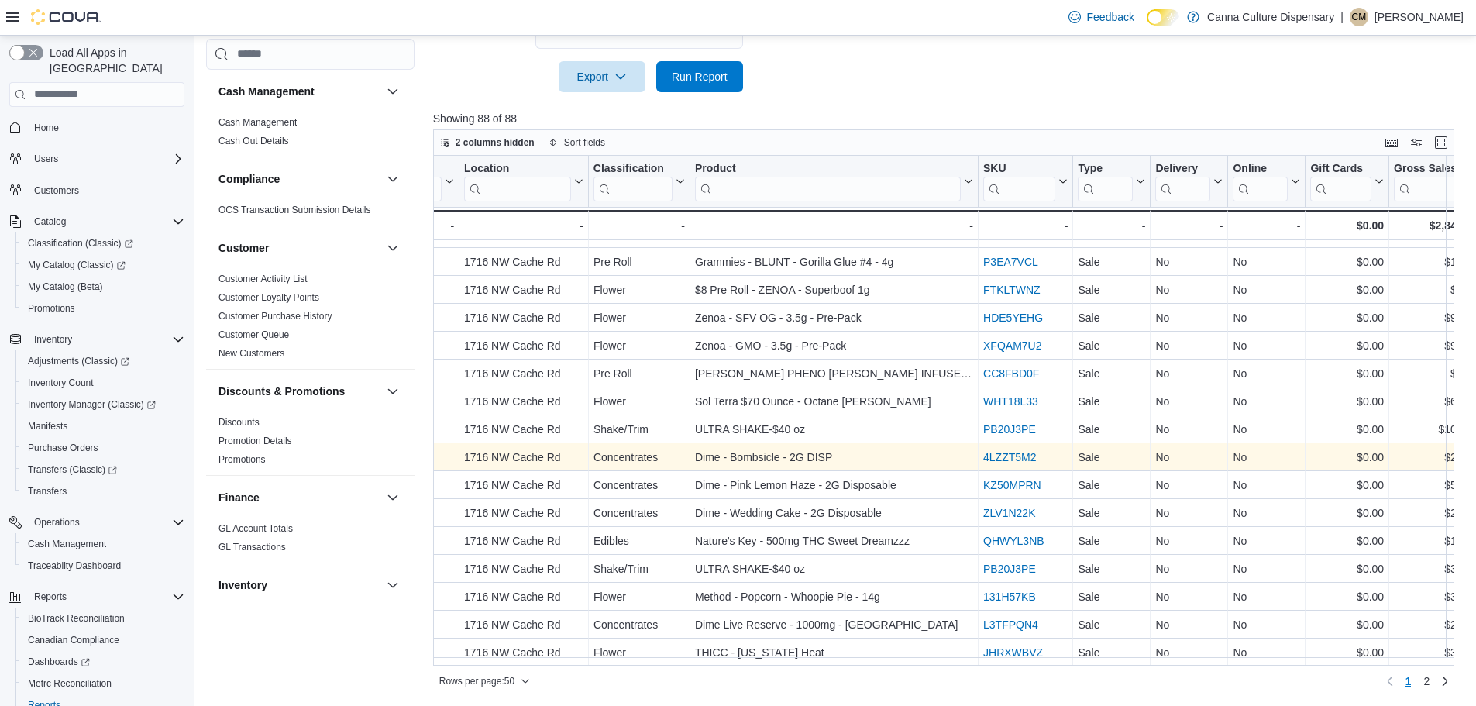
click at [1003, 451] on link "4LZZT5M2" at bounding box center [1009, 457] width 53 height 12
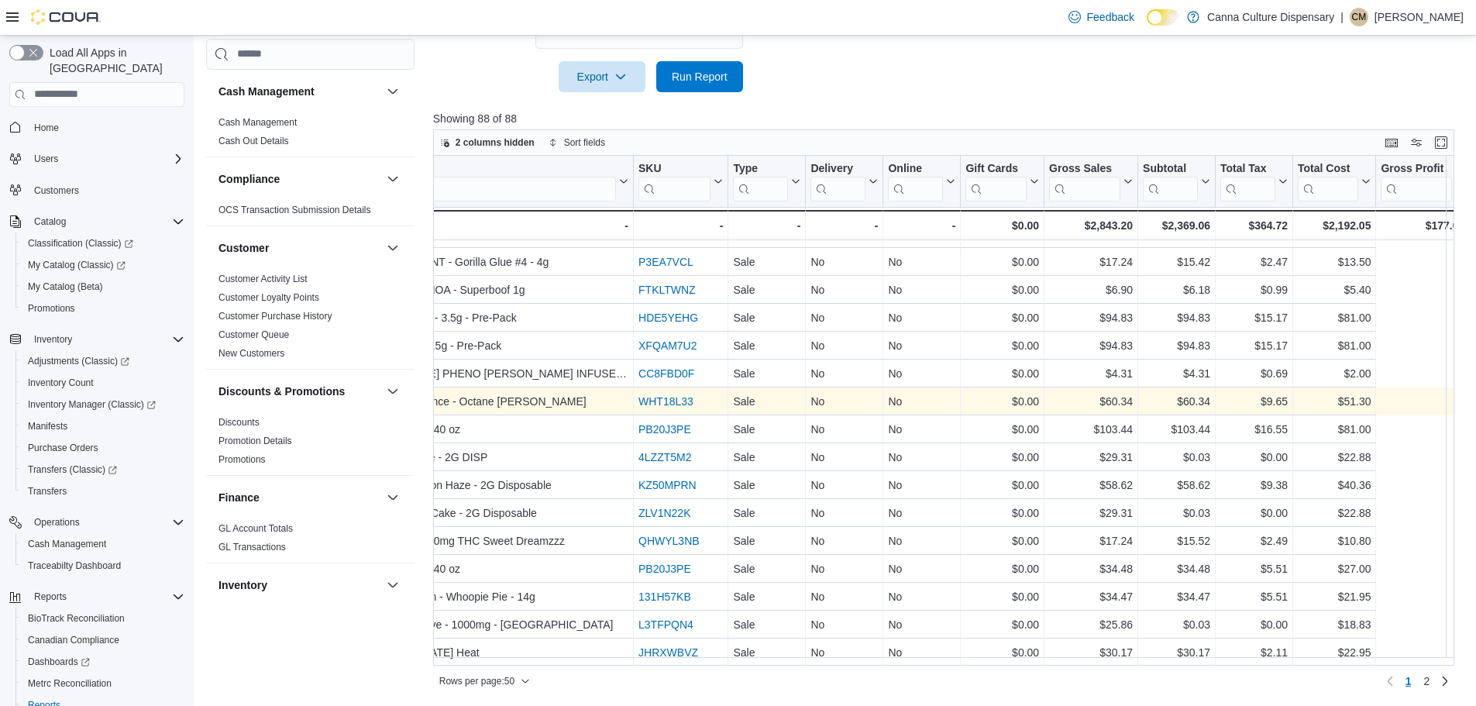
scroll to position [976, 0]
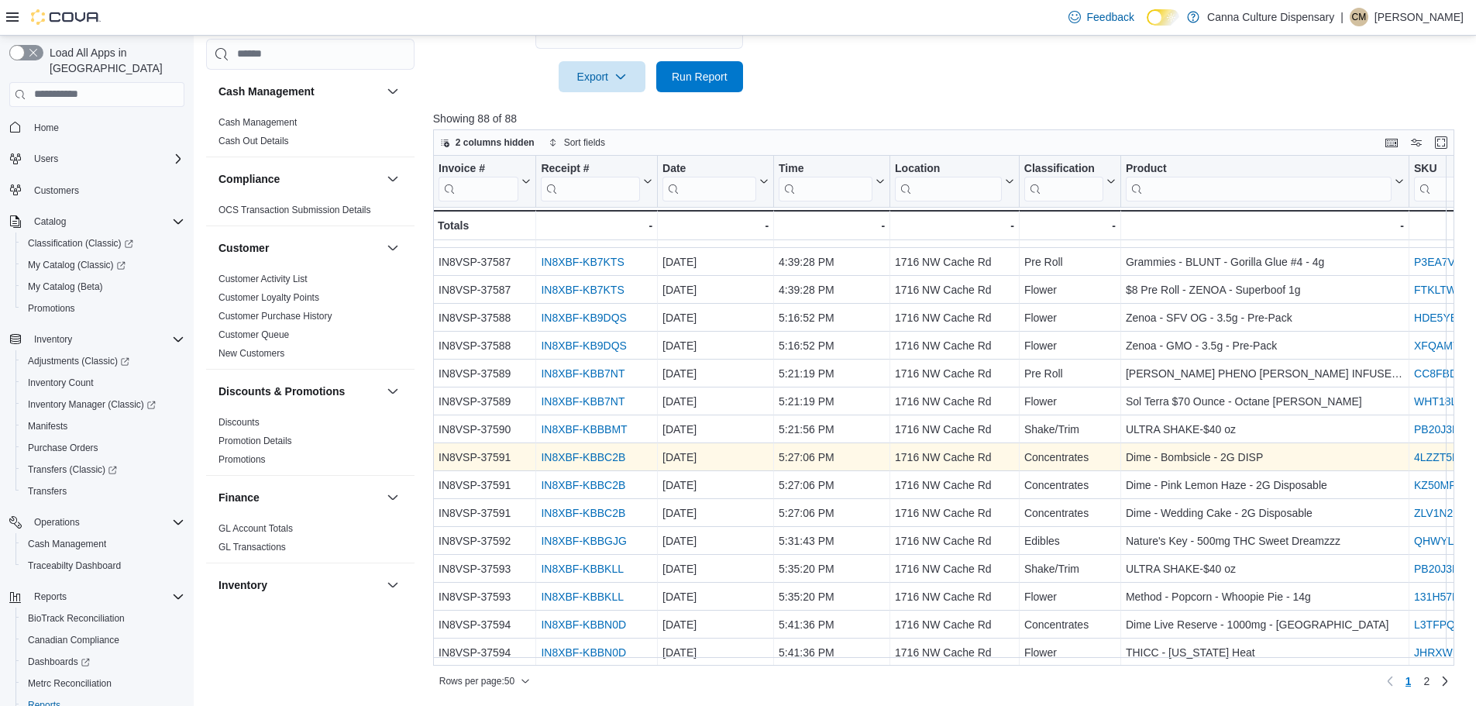
click at [566, 451] on link "IN8XBF-KBBC2B" at bounding box center [583, 457] width 84 height 12
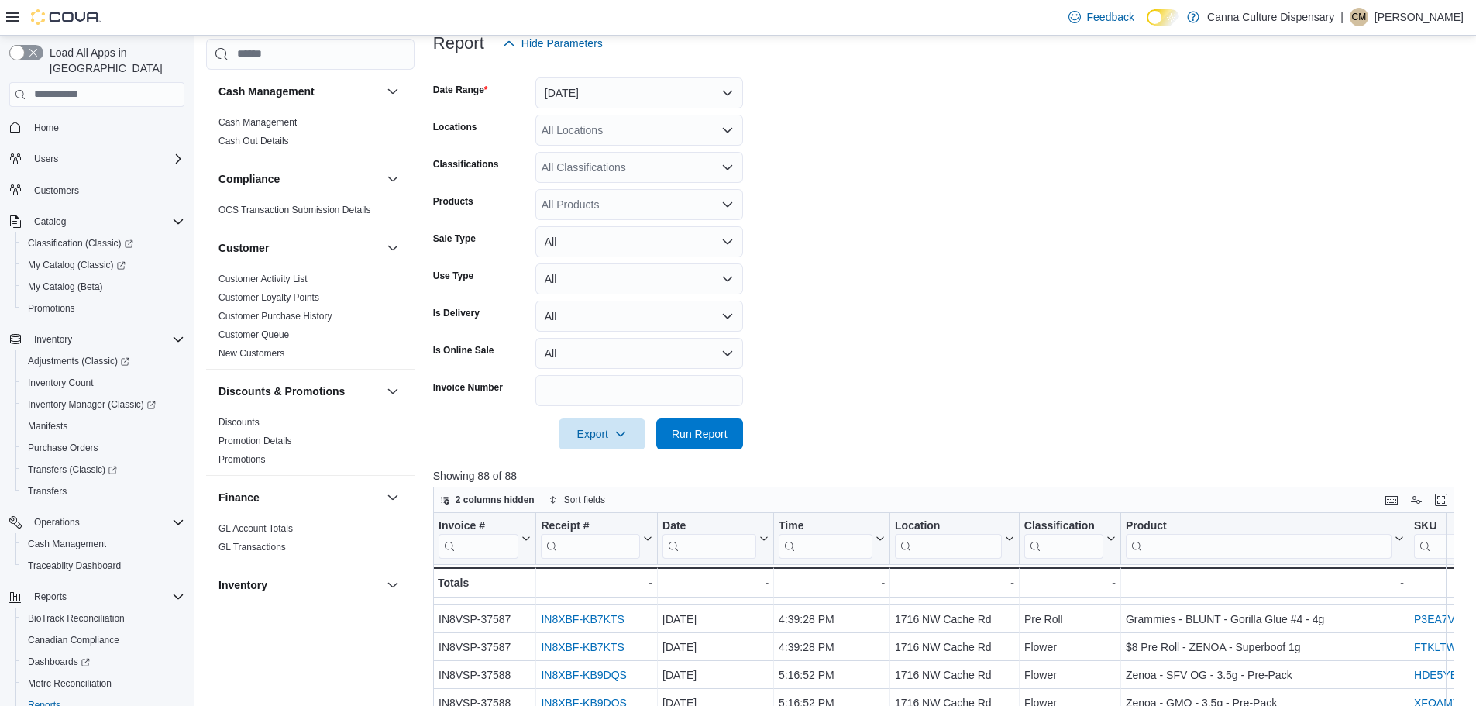
scroll to position [91, 0]
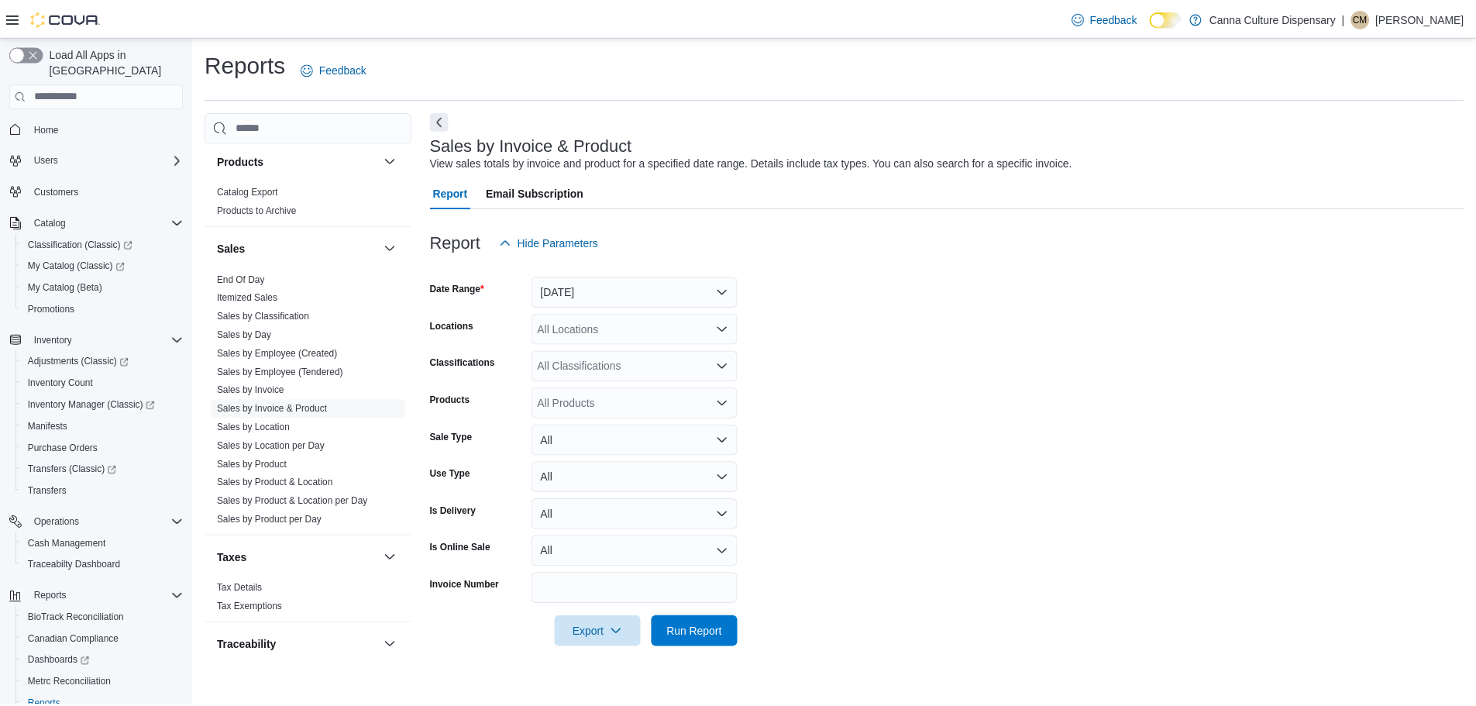
scroll to position [1007, 0]
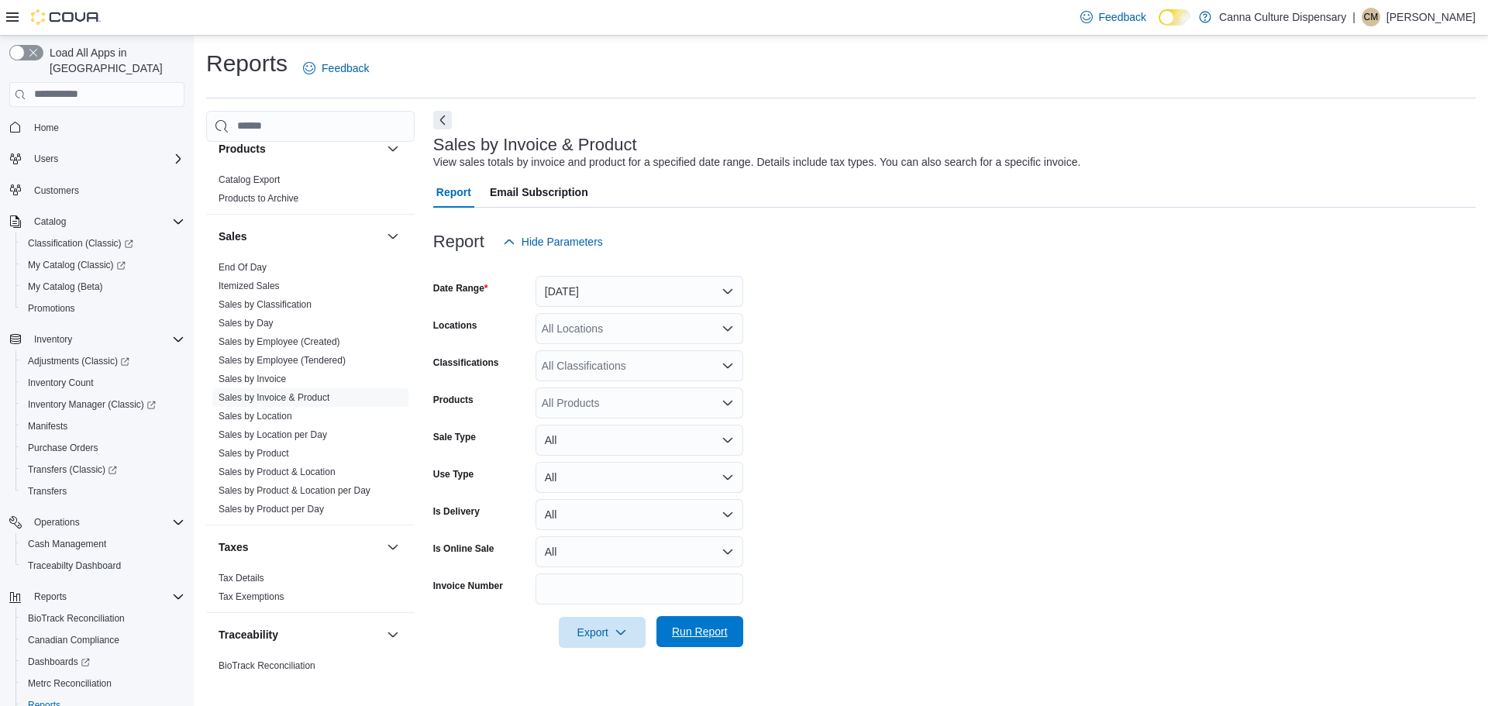
click at [689, 640] on span "Run Report" at bounding box center [700, 631] width 68 height 31
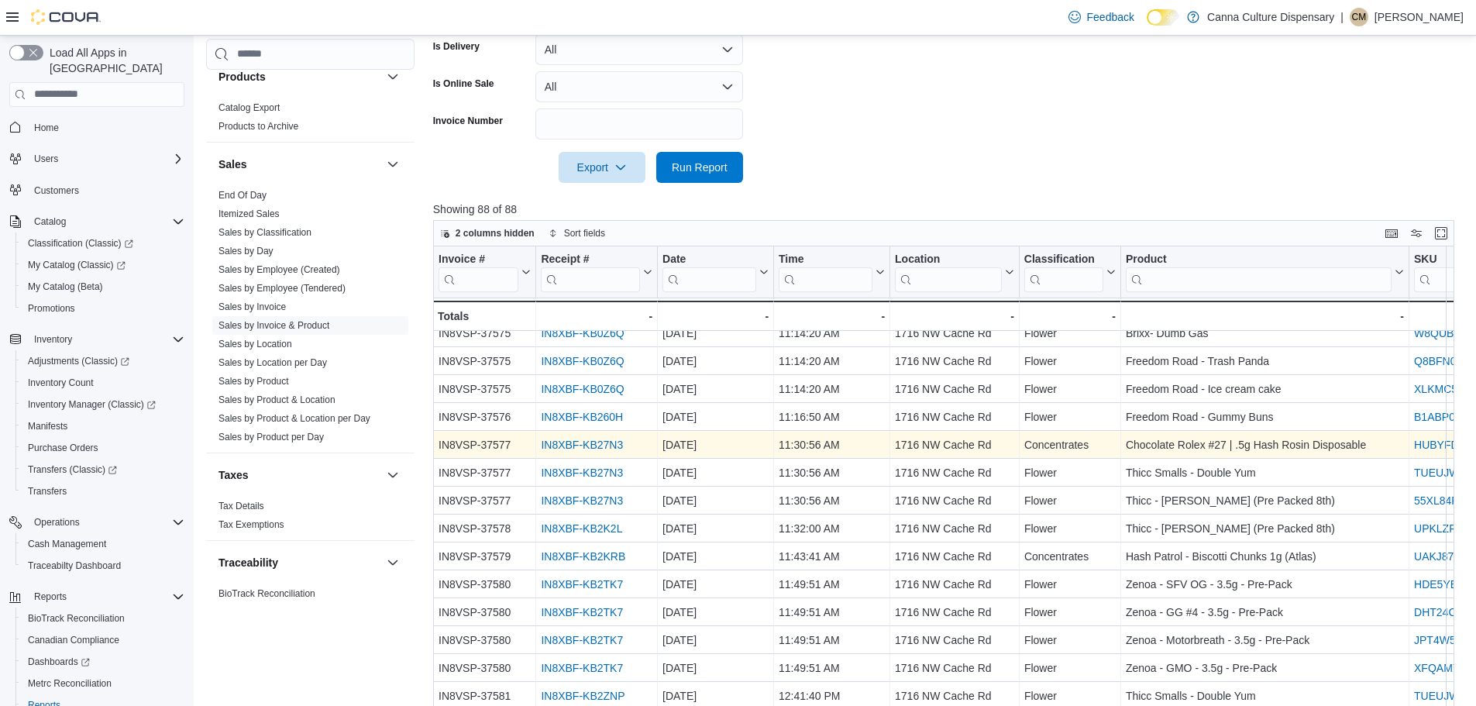
scroll to position [310, 0]
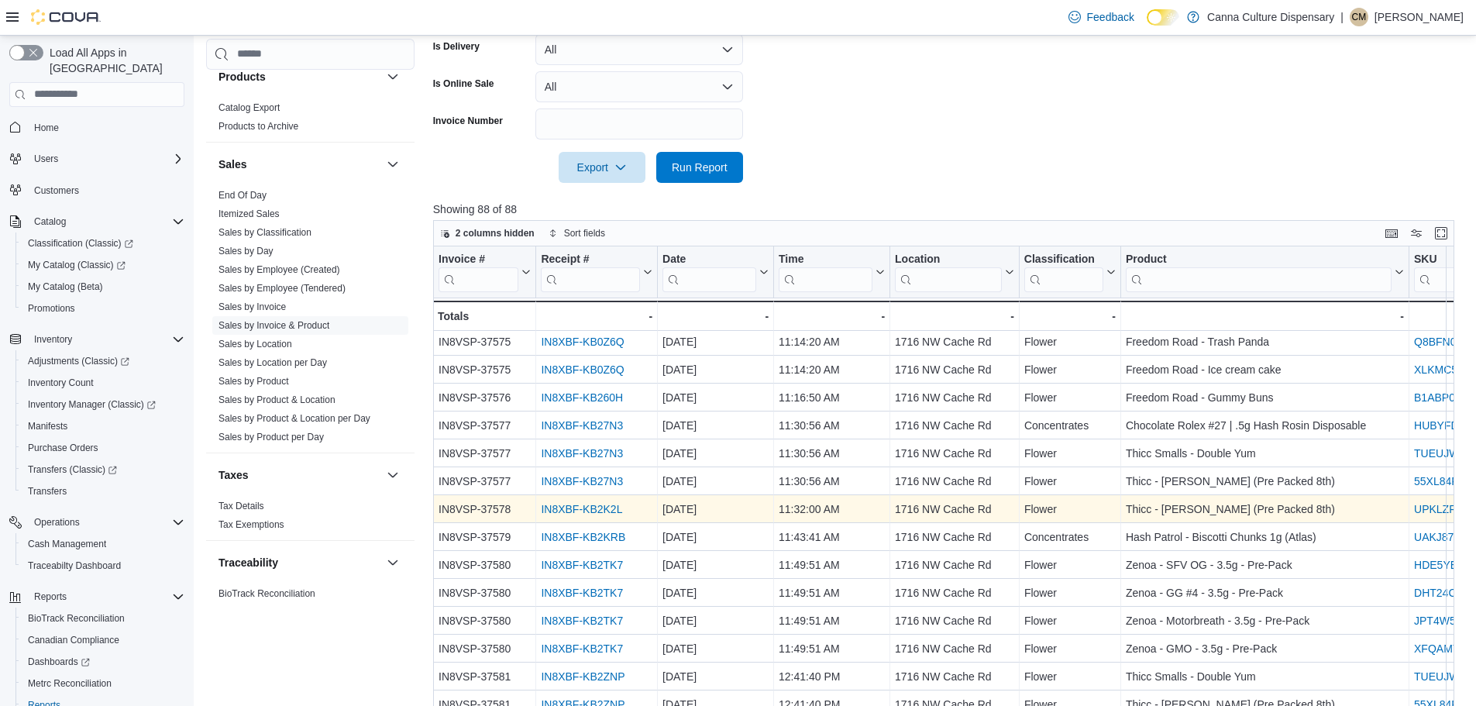
click at [611, 511] on link "IN8XBF-KB2K2L" at bounding box center [581, 509] width 81 height 12
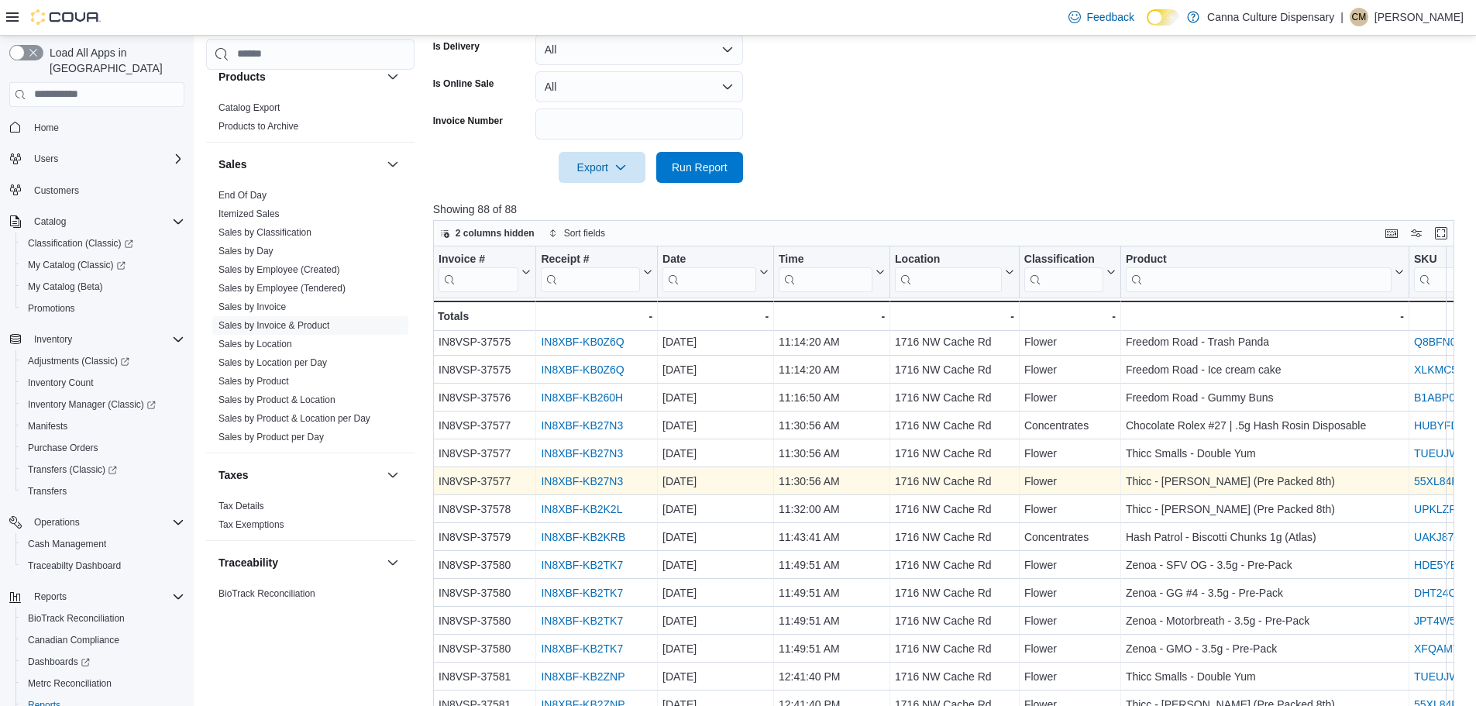
click at [593, 484] on link "IN8XBF-KB27N3" at bounding box center [582, 481] width 82 height 12
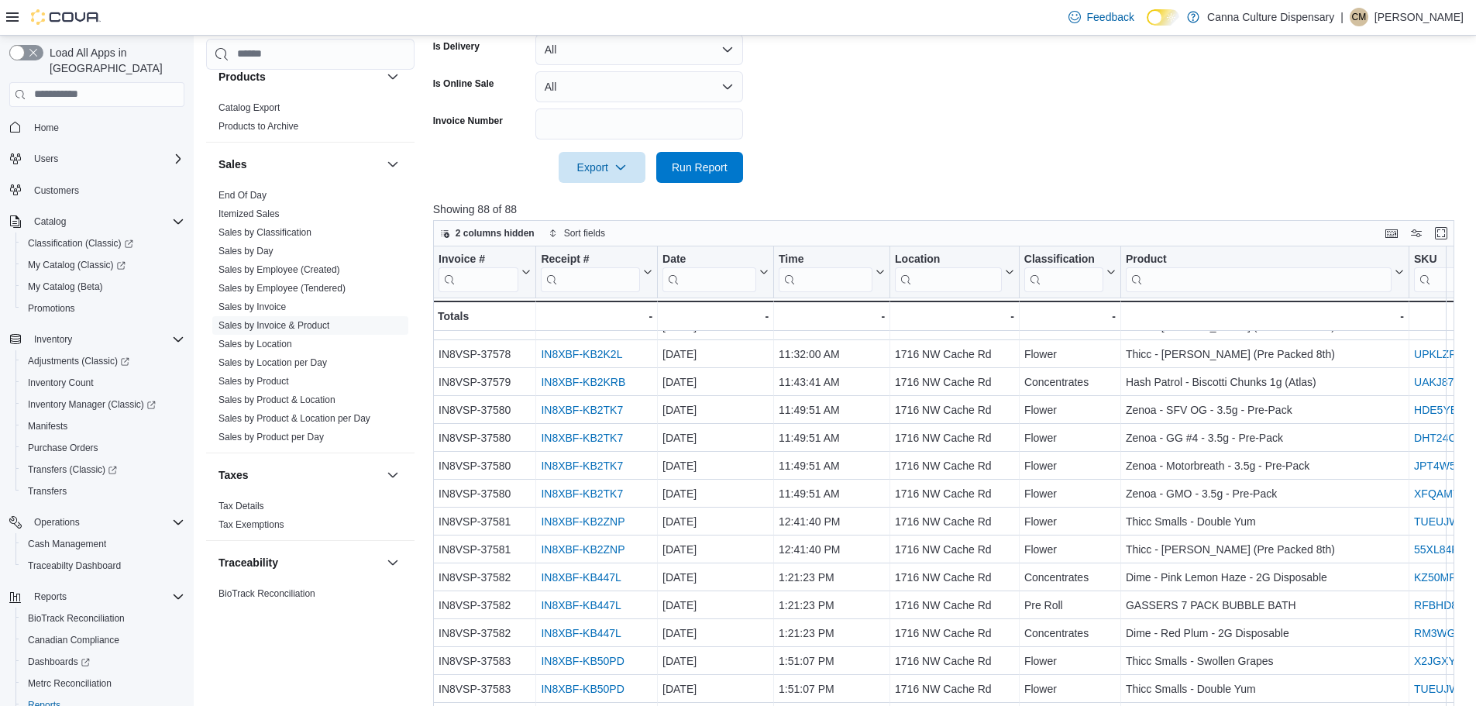
scroll to position [542, 0]
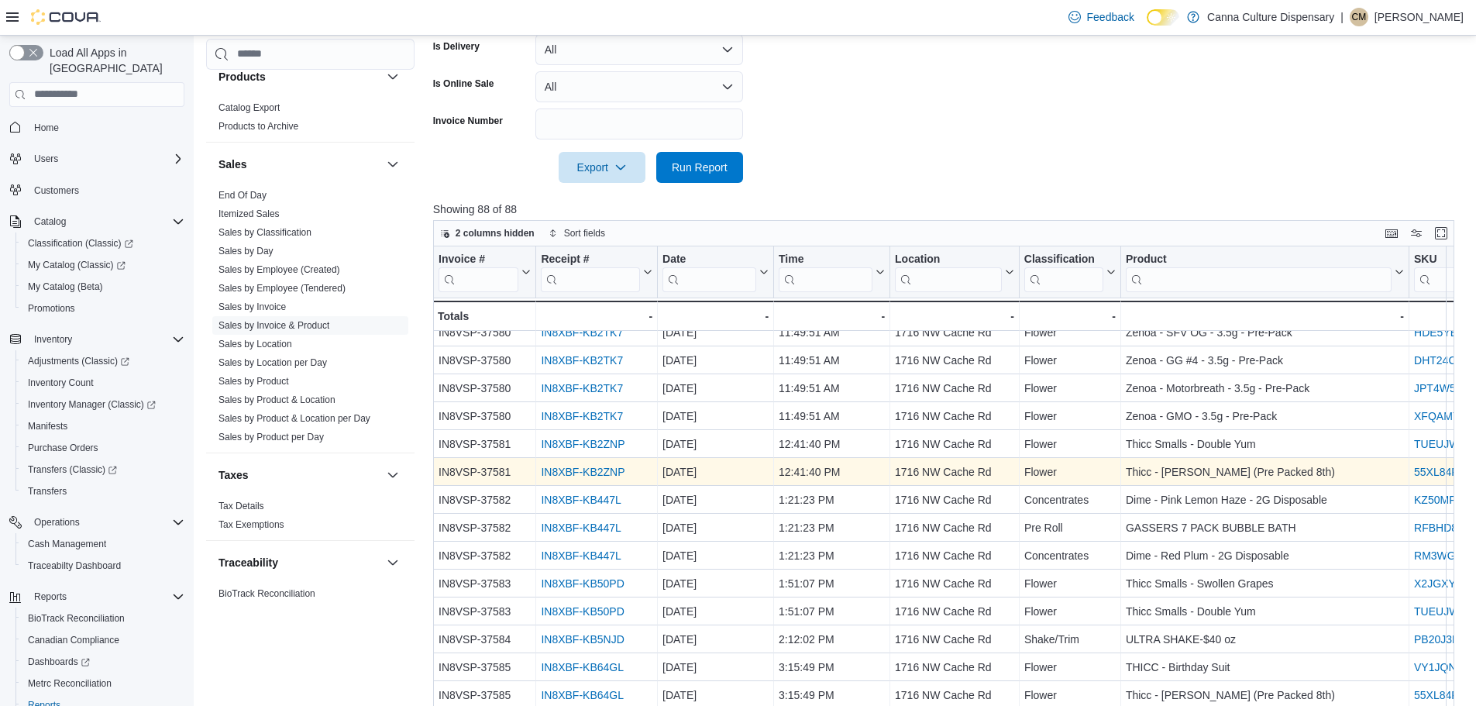
click at [580, 472] on link "IN8XBF-KB2ZNP" at bounding box center [583, 472] width 84 height 12
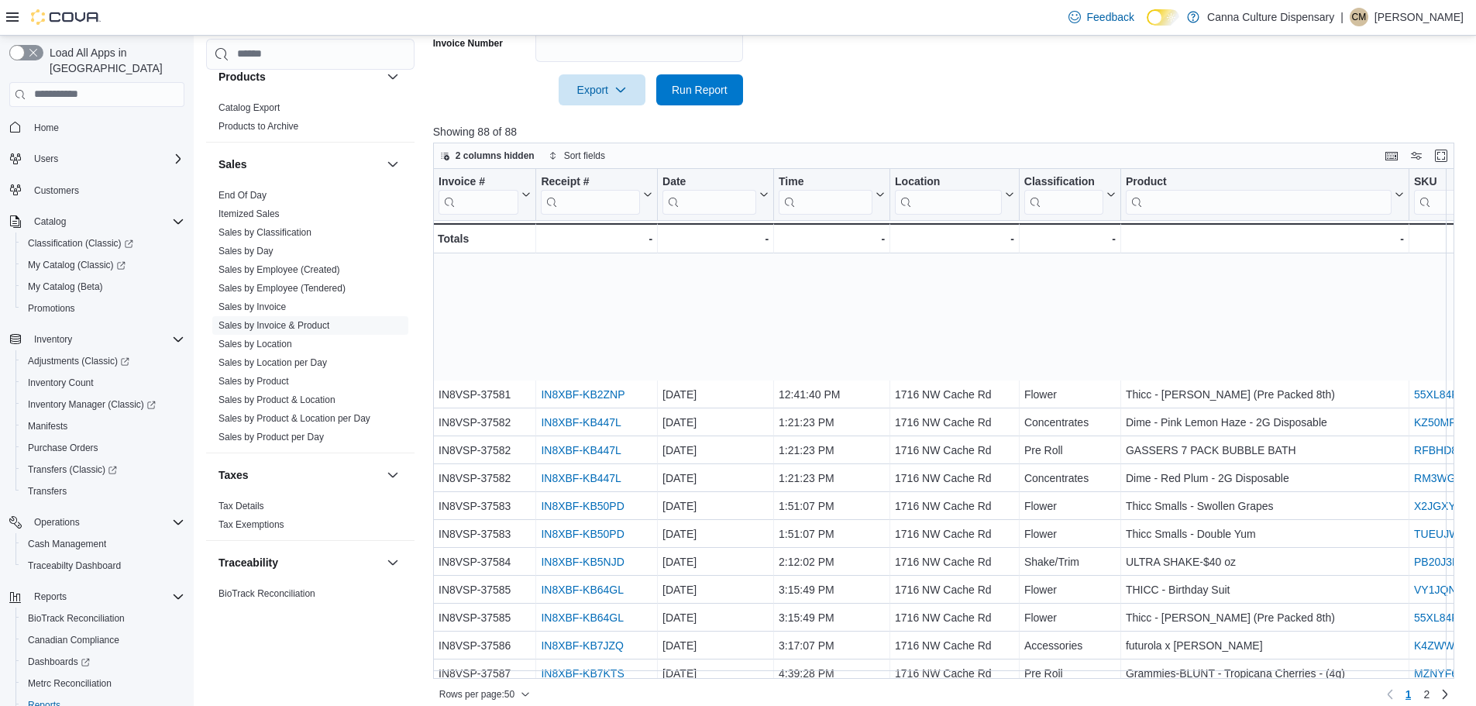
scroll to position [697, 0]
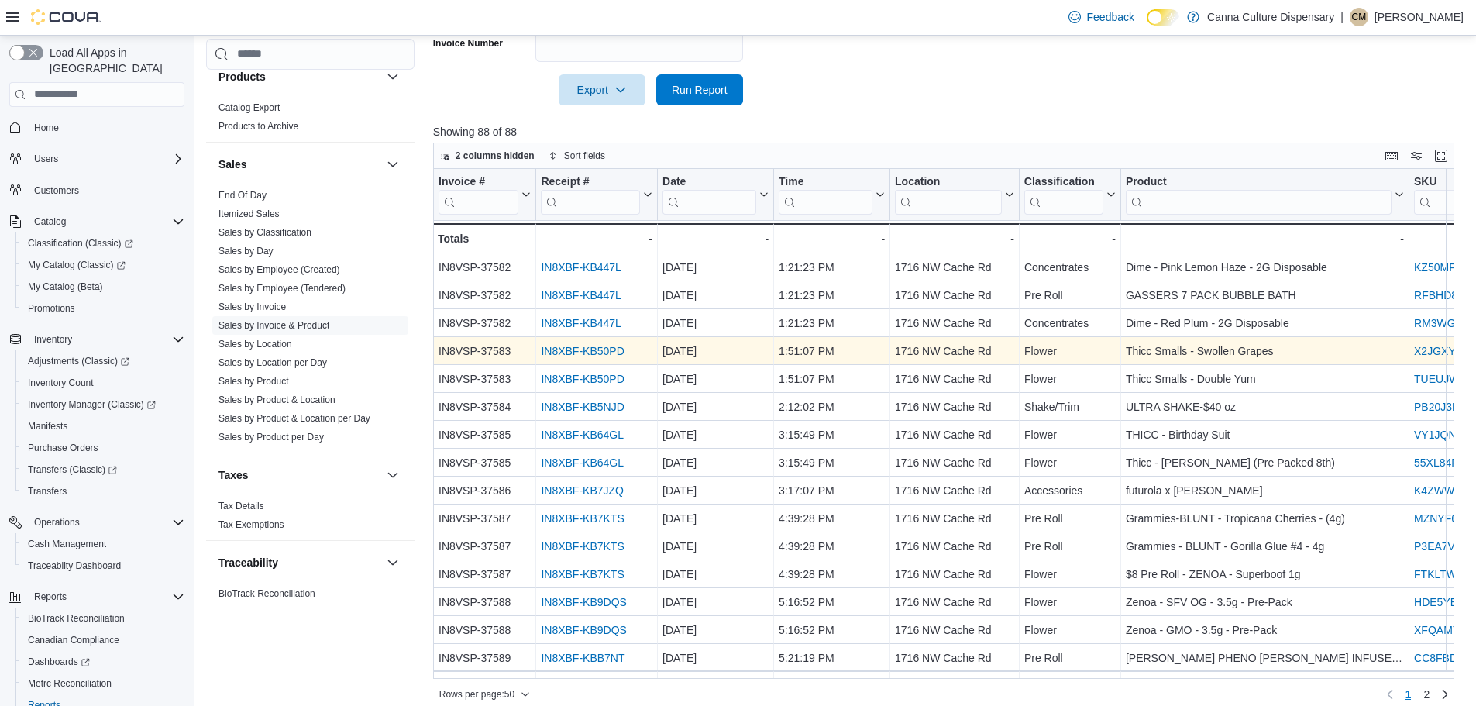
click at [584, 350] on link "IN8XBF-KB50PD" at bounding box center [582, 351] width 83 height 12
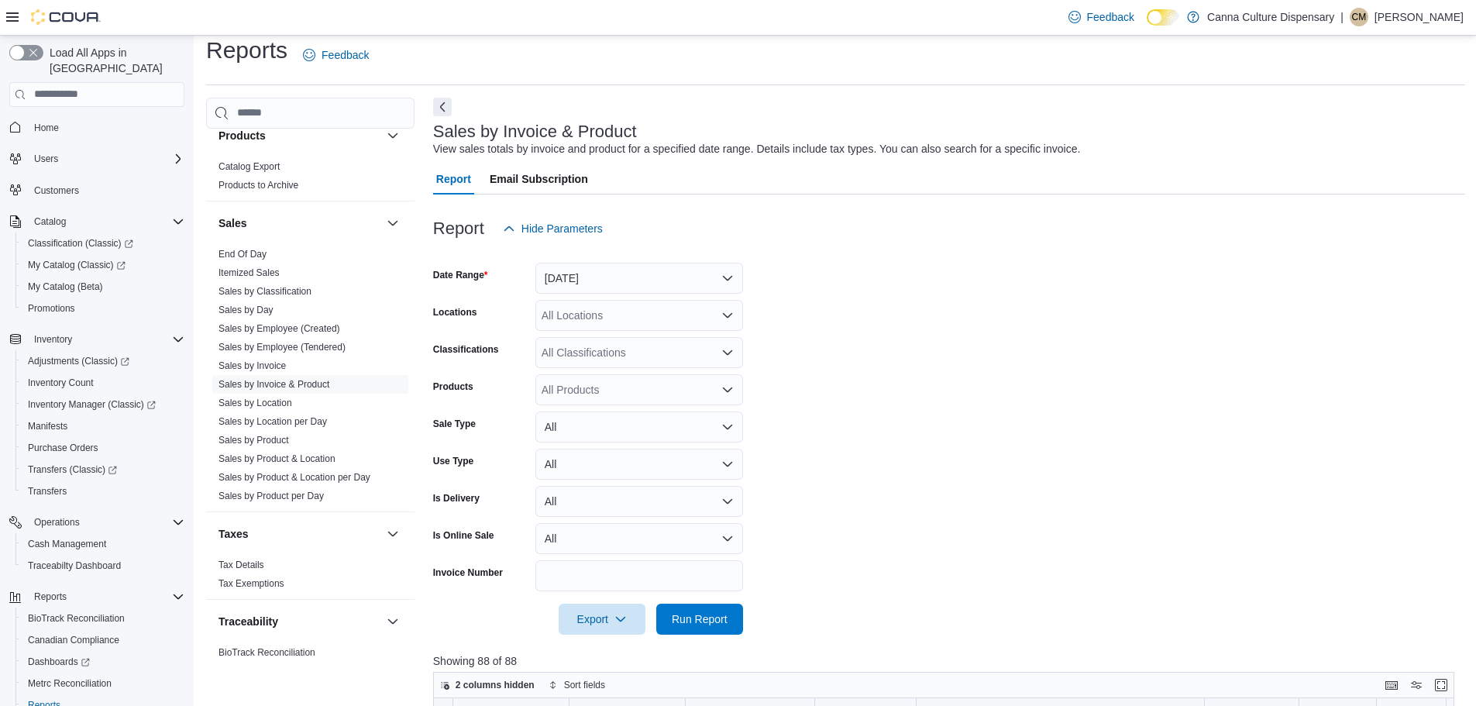
scroll to position [0, 0]
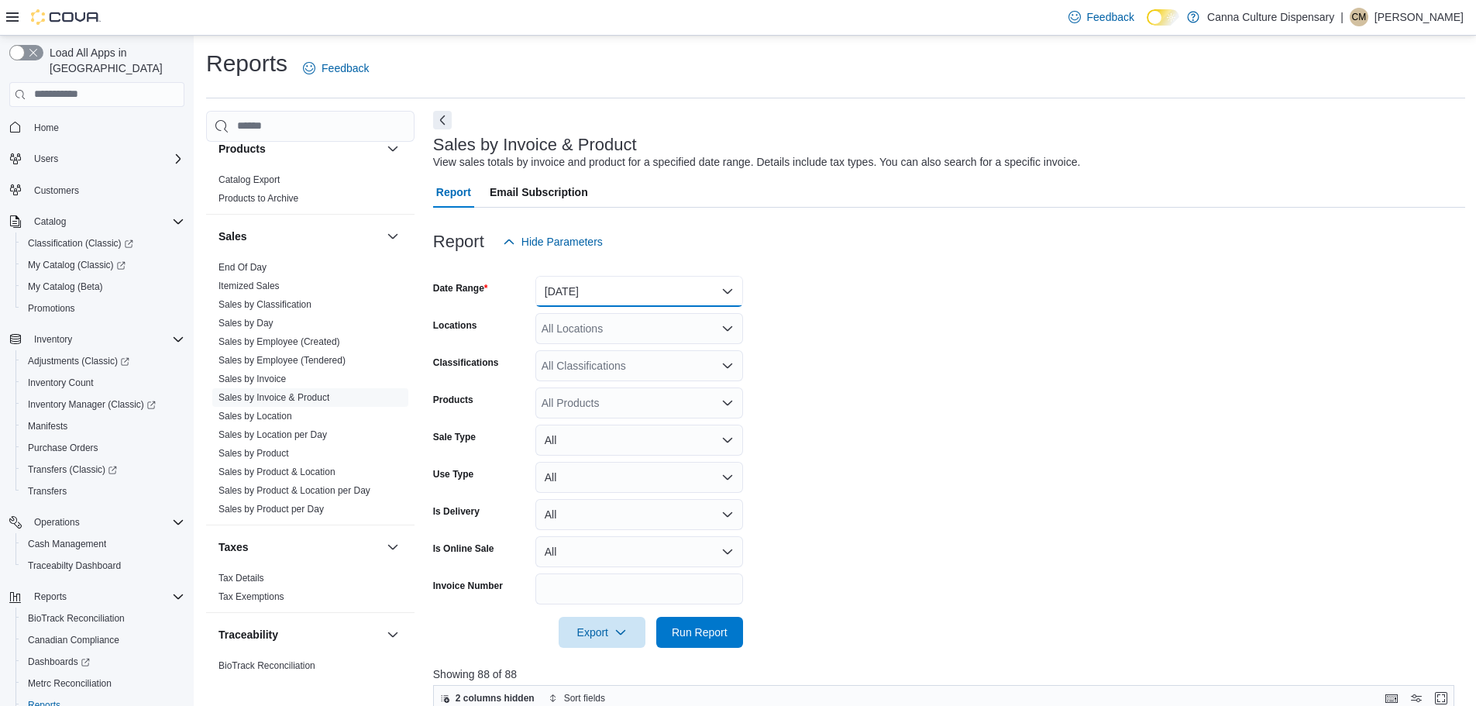
click at [701, 287] on button "[DATE]" at bounding box center [639, 291] width 208 height 31
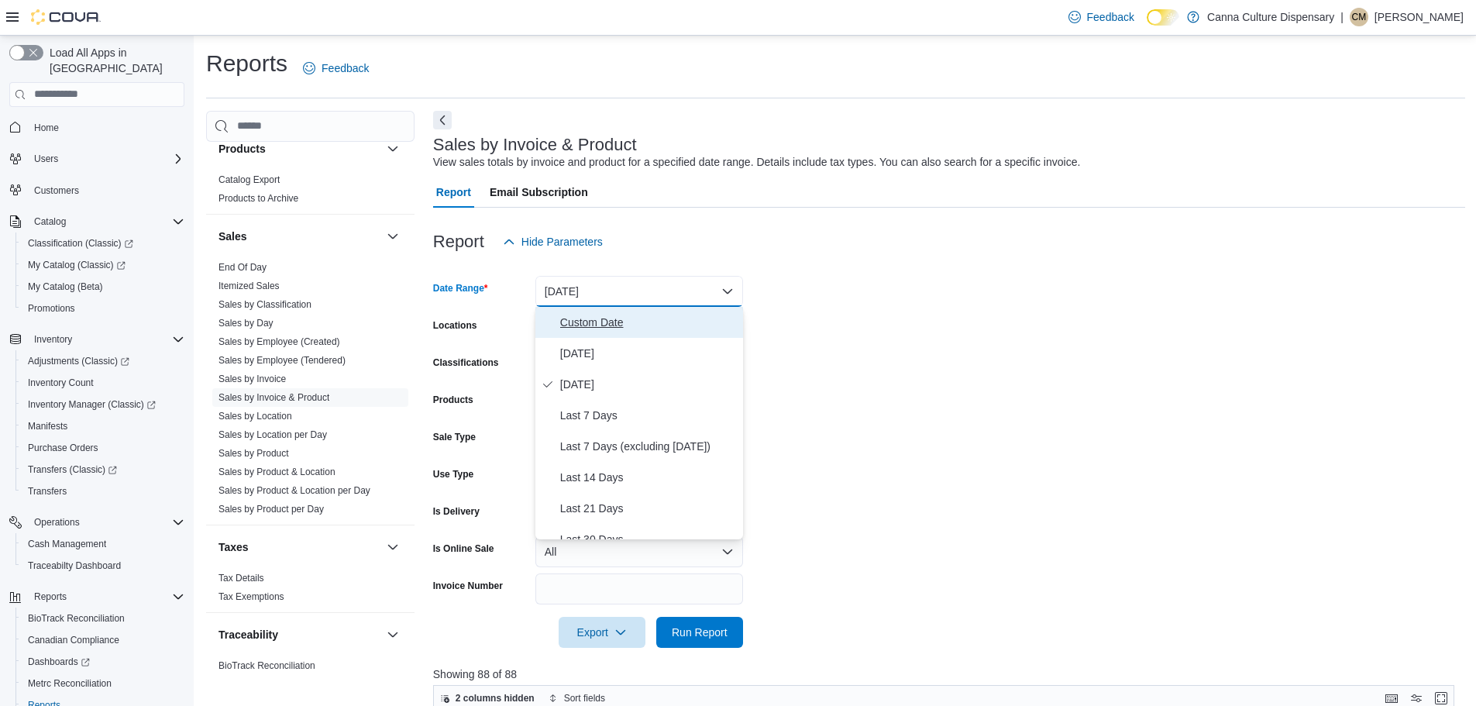
click at [590, 318] on span "Custom Date" at bounding box center [648, 322] width 177 height 19
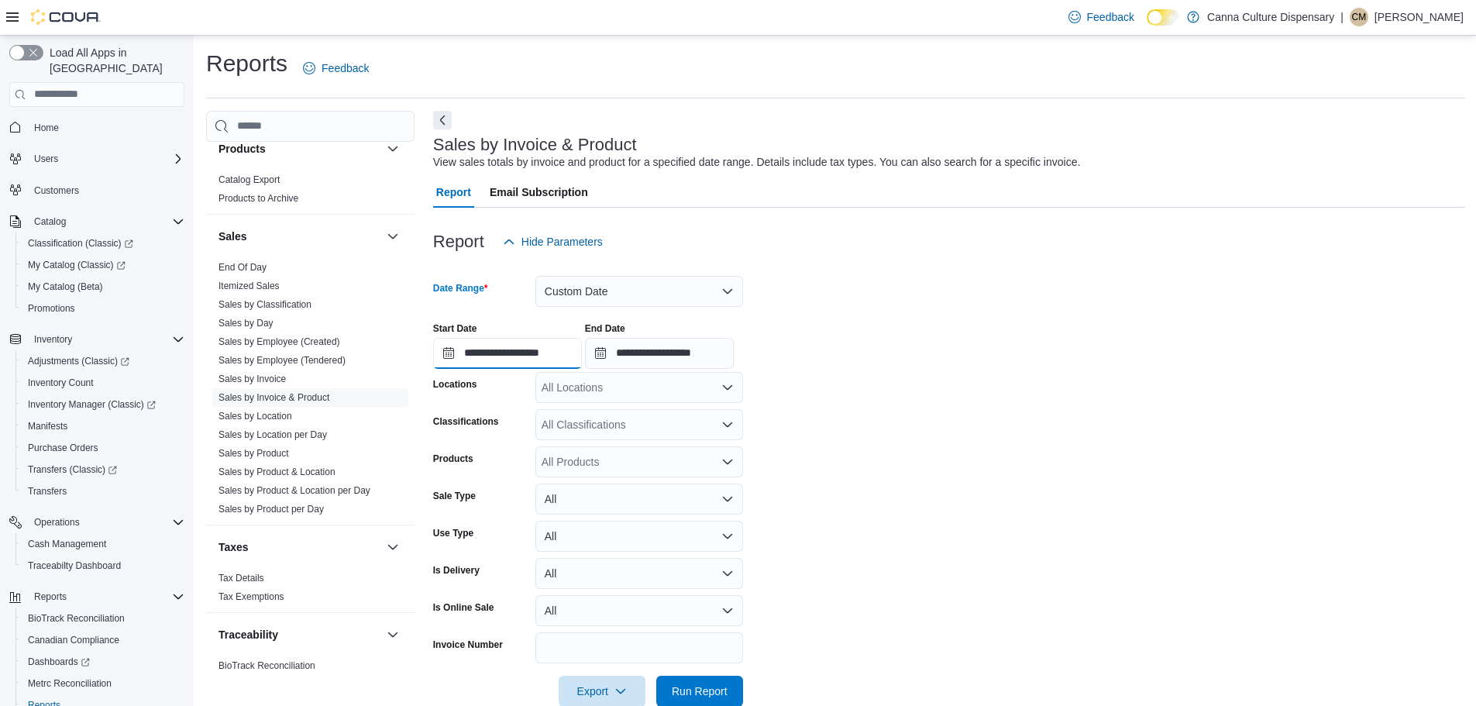
click at [449, 349] on input "**********" at bounding box center [507, 353] width 149 height 31
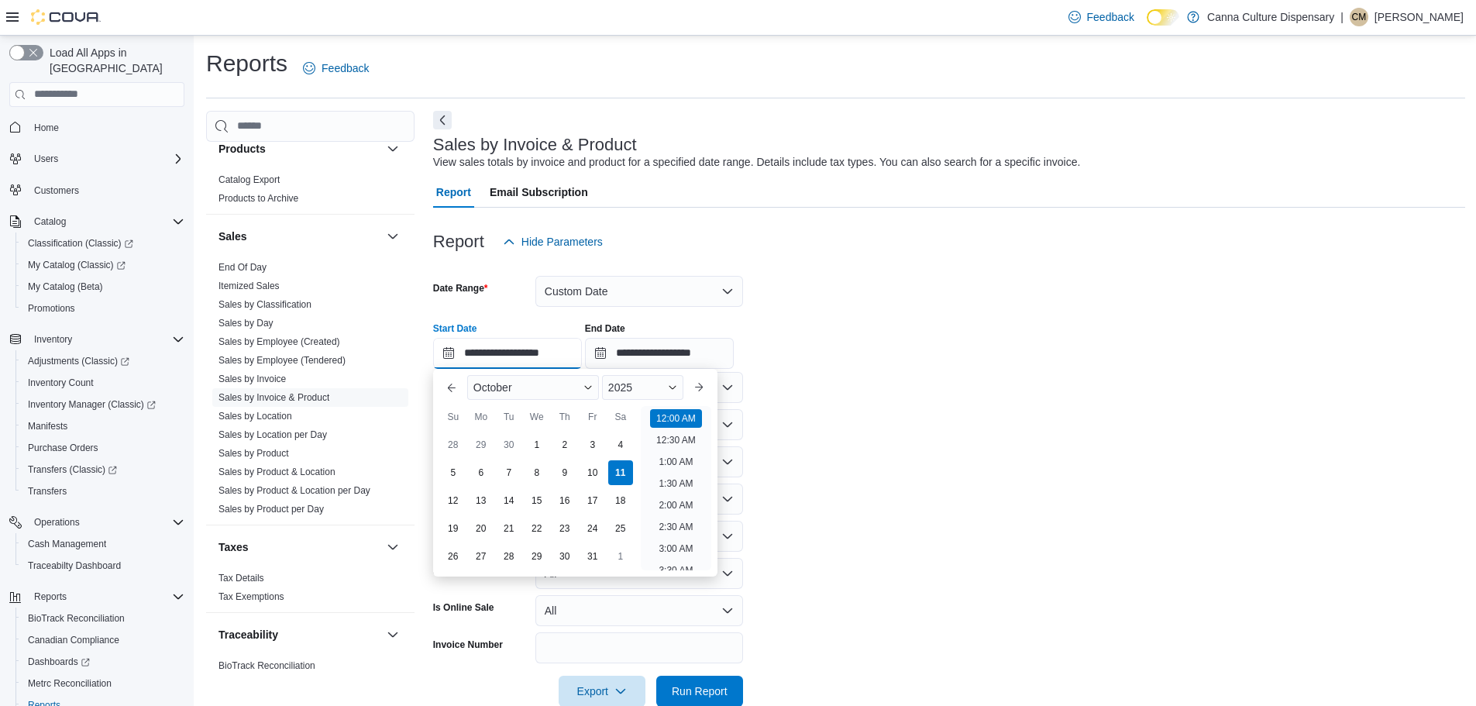
scroll to position [48, 0]
click at [587, 472] on div "10" at bounding box center [592, 472] width 27 height 27
type input "**********"
click at [614, 349] on input "**********" at bounding box center [659, 353] width 149 height 31
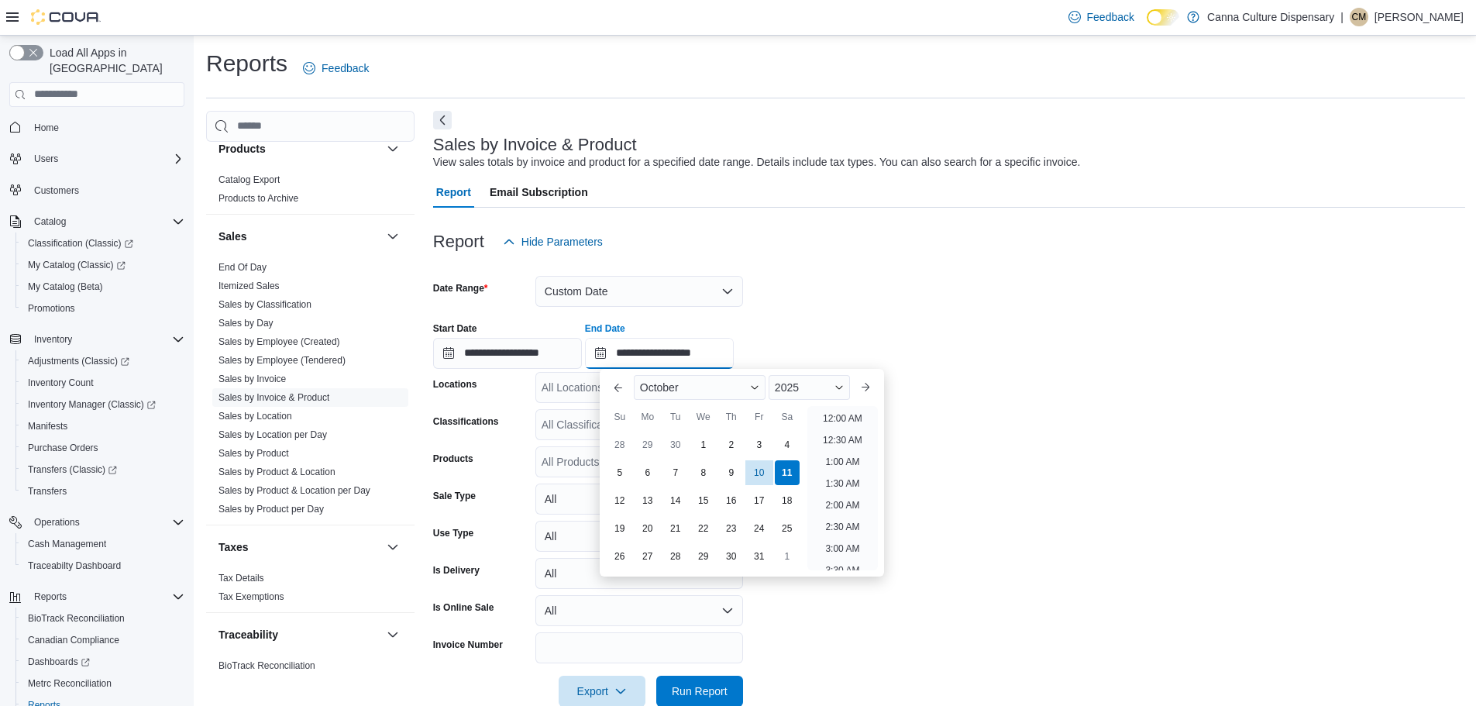
scroll to position [880, 0]
click at [759, 473] on div "10" at bounding box center [758, 472] width 27 height 27
type input "**********"
click at [704, 688] on span "Run Report" at bounding box center [700, 690] width 56 height 15
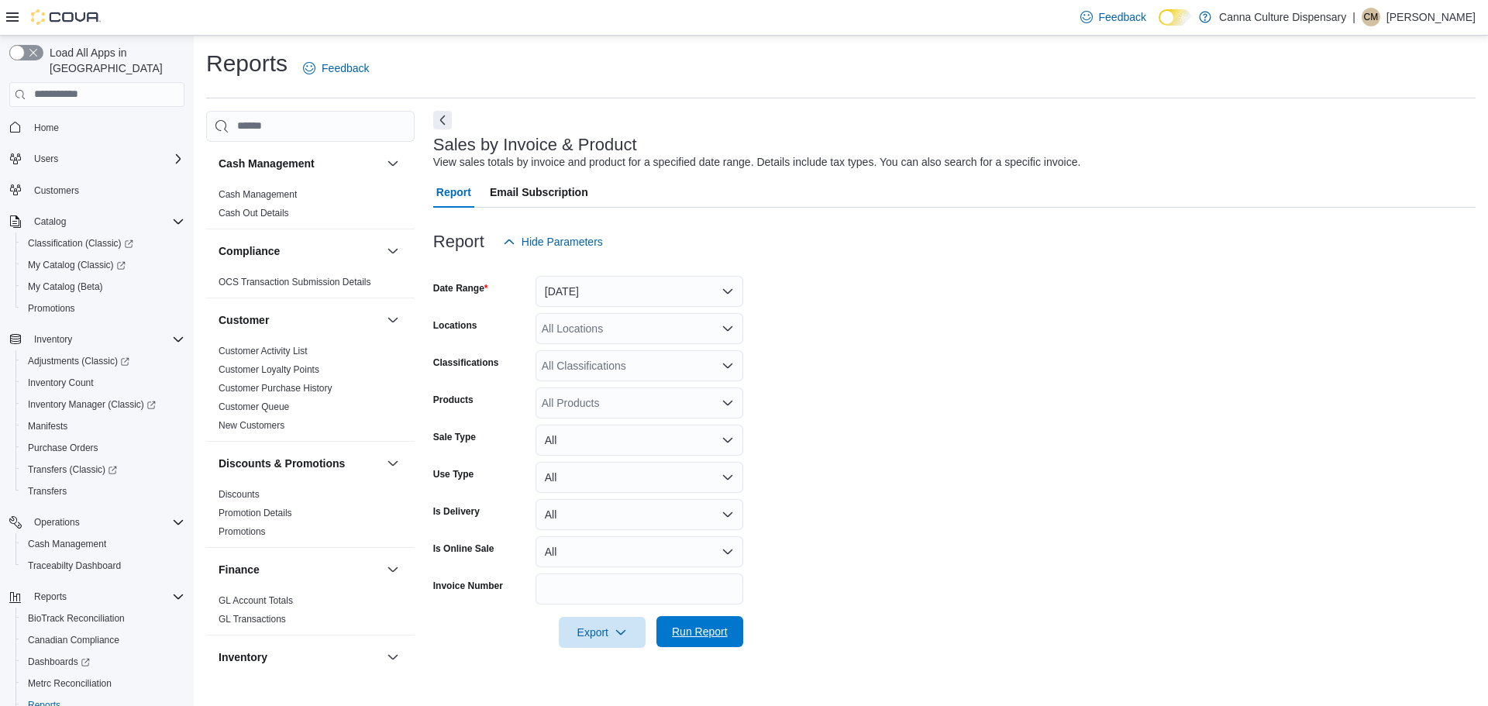
click at [718, 644] on span "Run Report" at bounding box center [700, 631] width 68 height 31
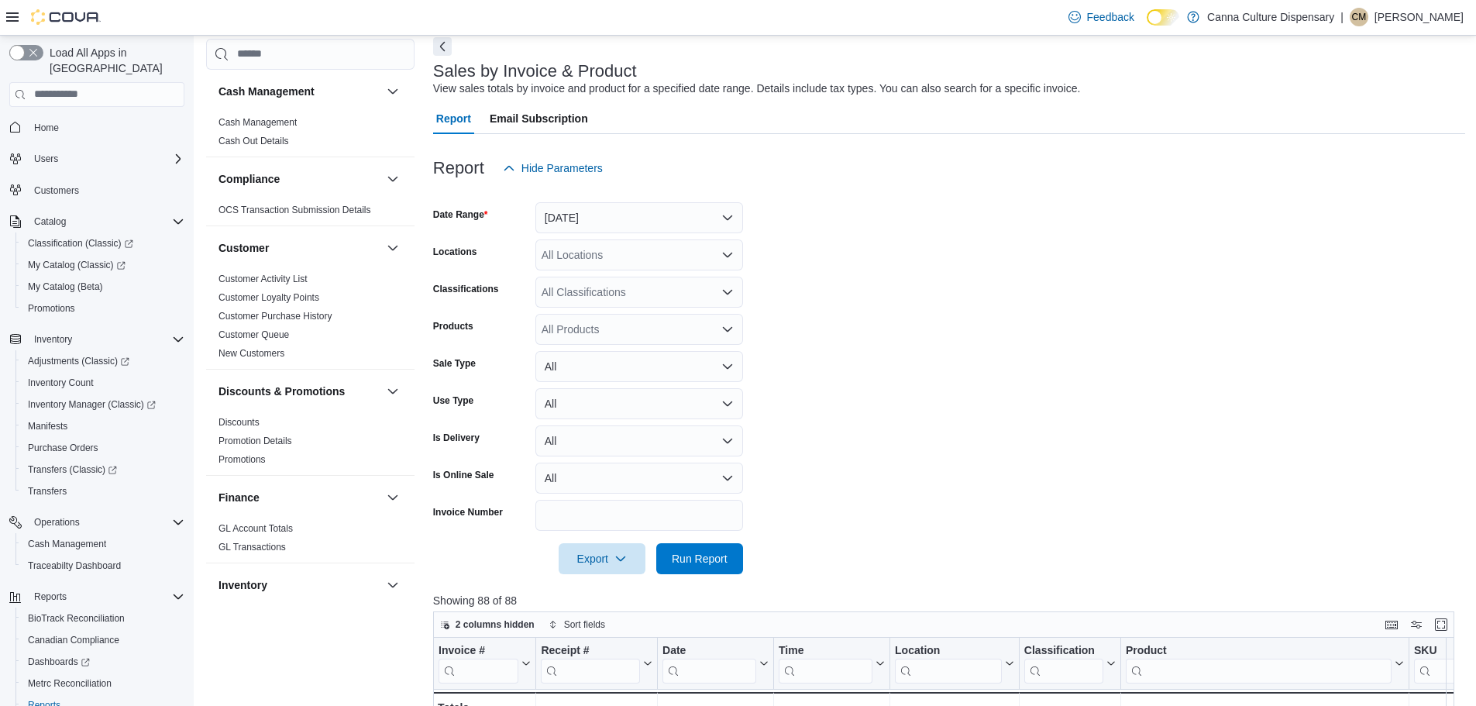
scroll to position [556, 0]
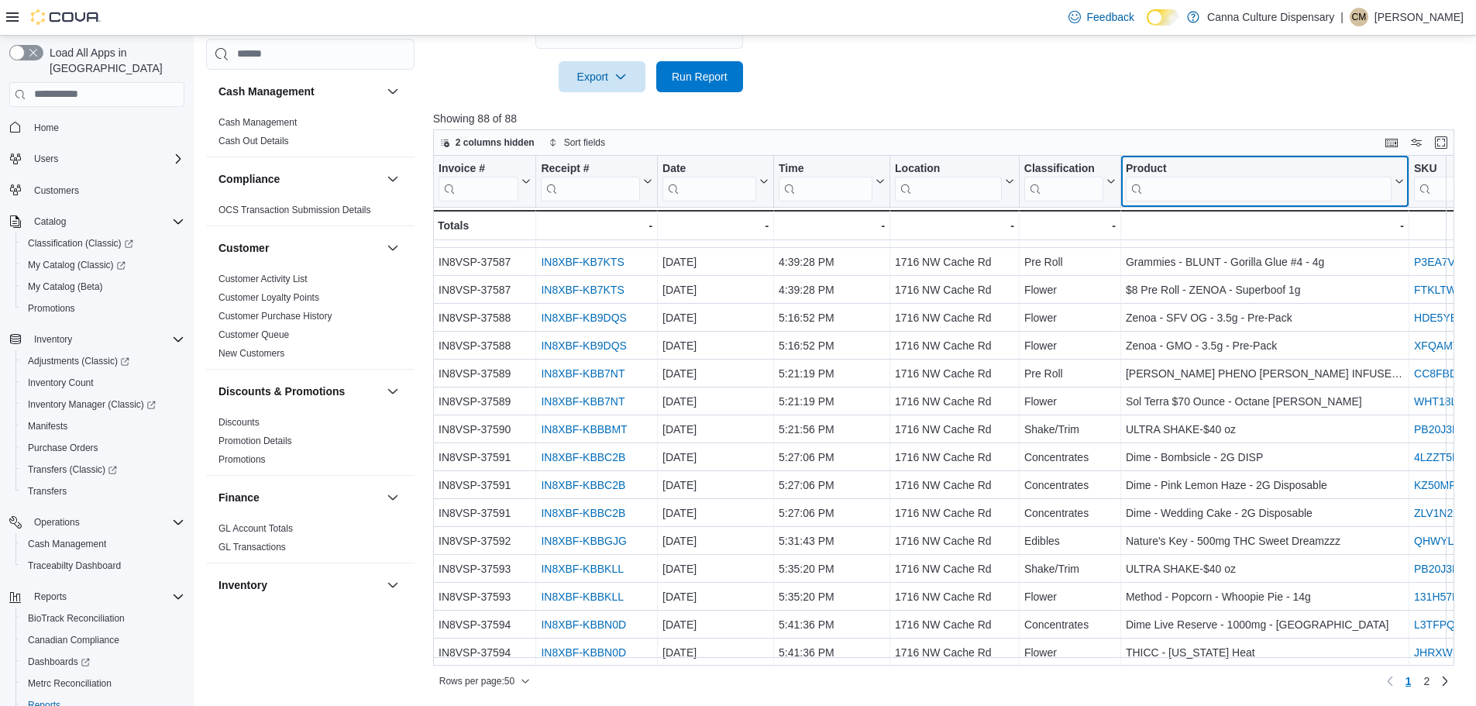
click at [1180, 195] on input "search" at bounding box center [1259, 188] width 266 height 25
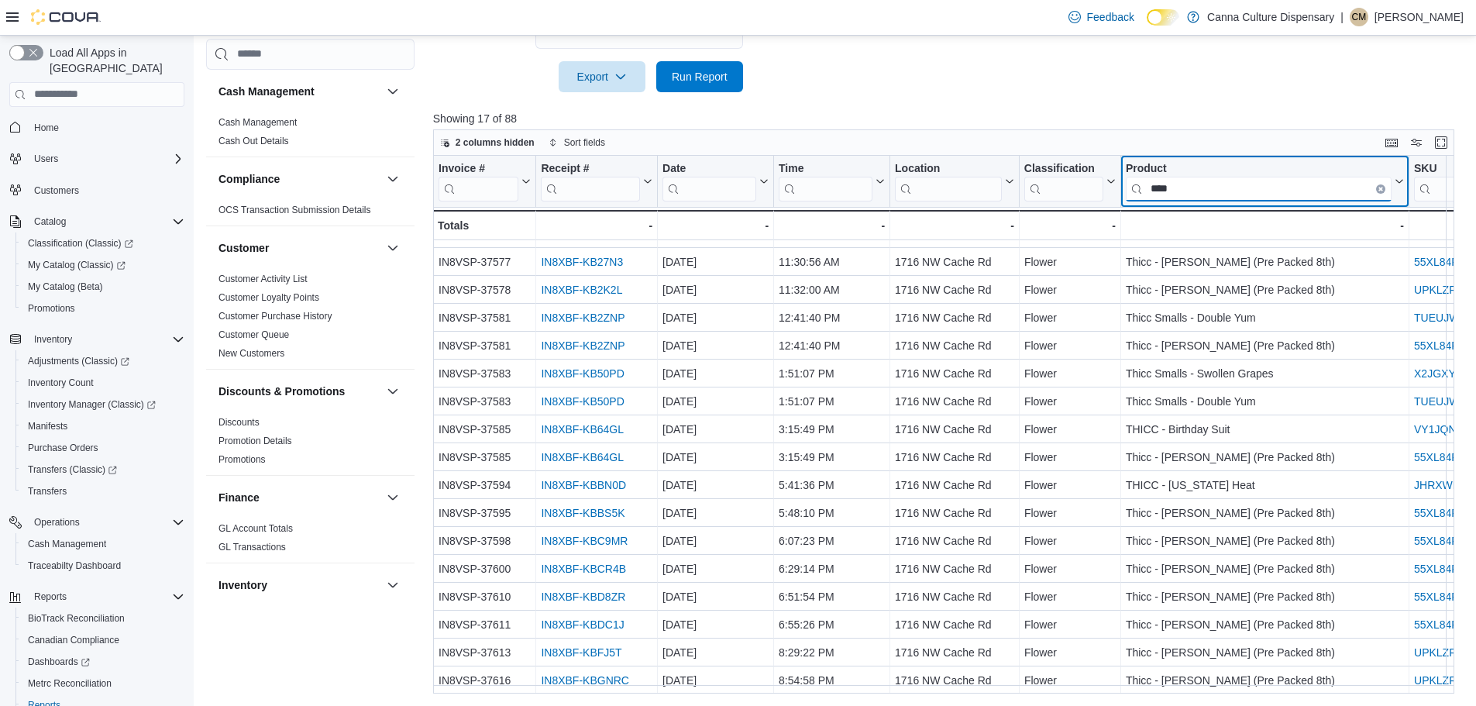
scroll to position [28, 0]
type input "*****"
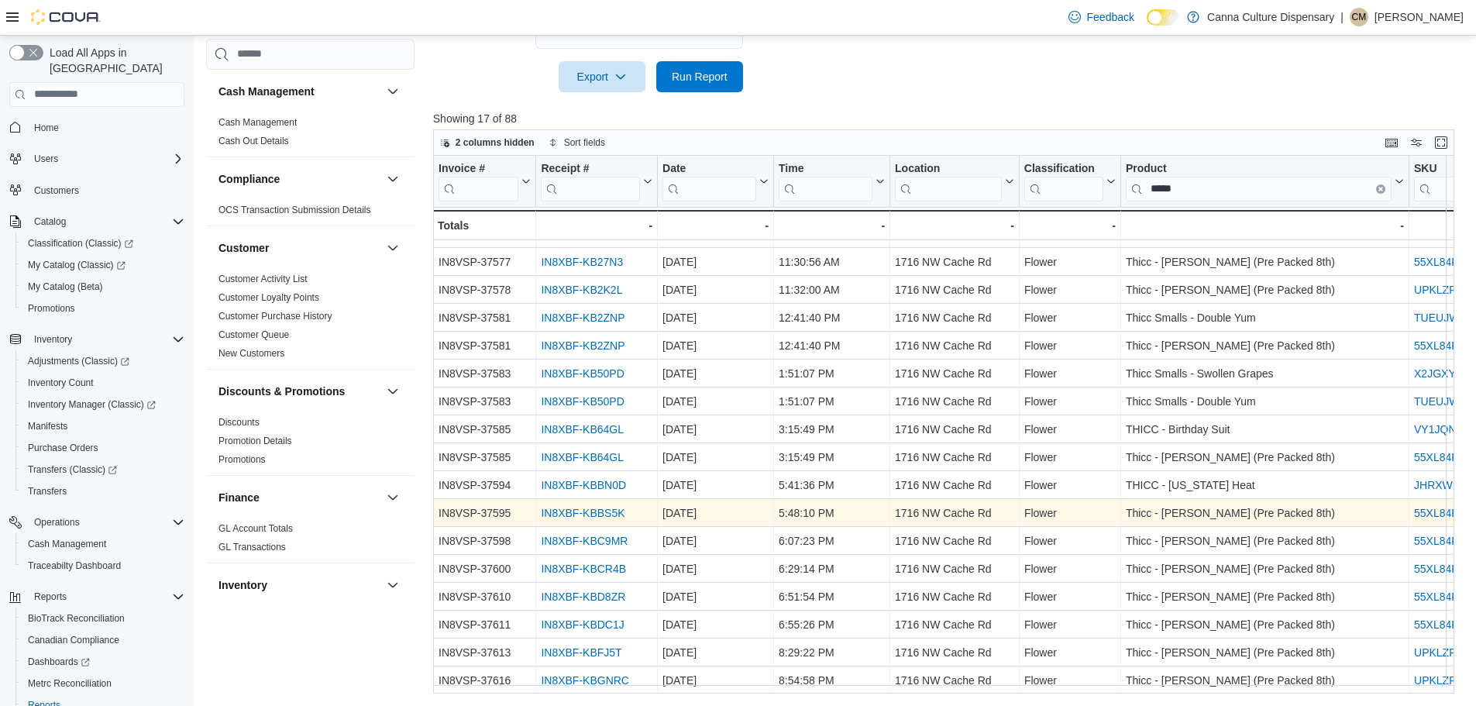
click at [605, 507] on link "IN8XBF-KBBS5K" at bounding box center [583, 513] width 84 height 12
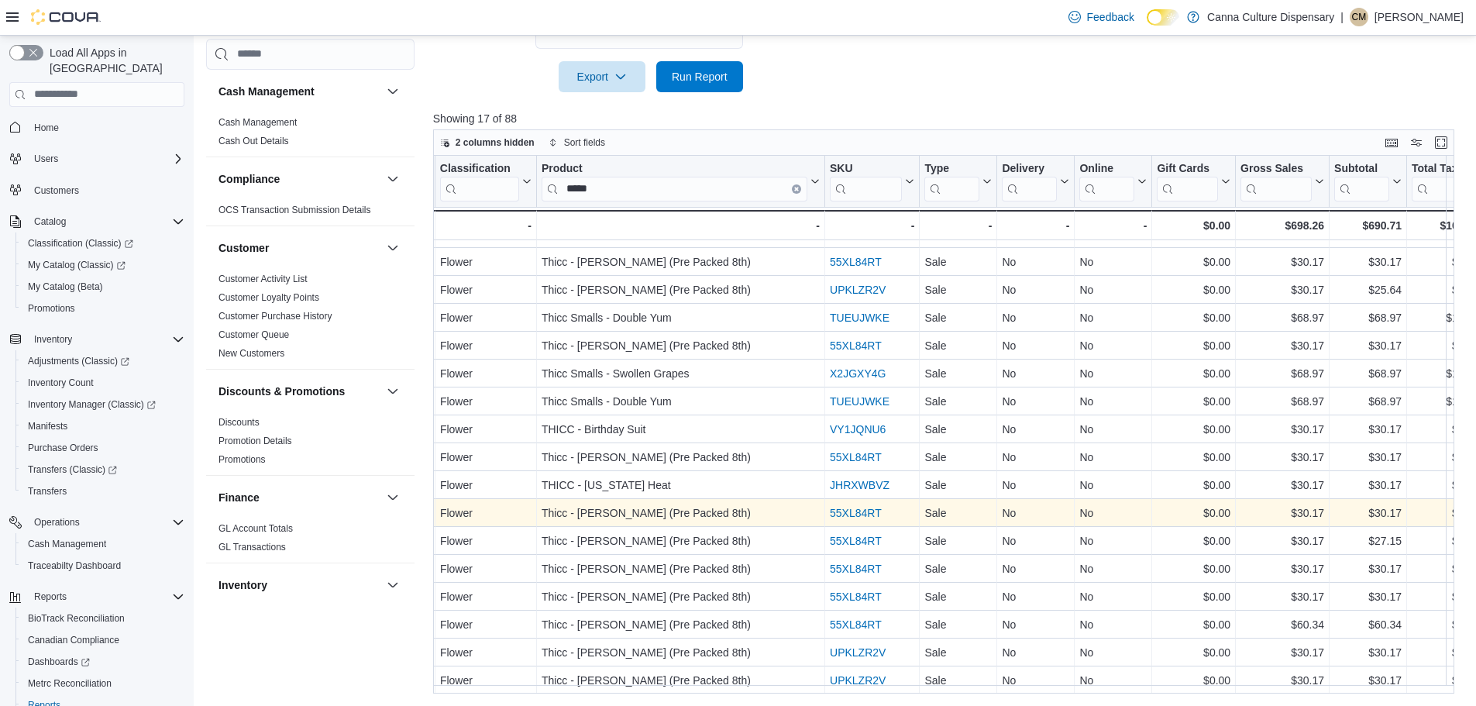
scroll to position [26, 0]
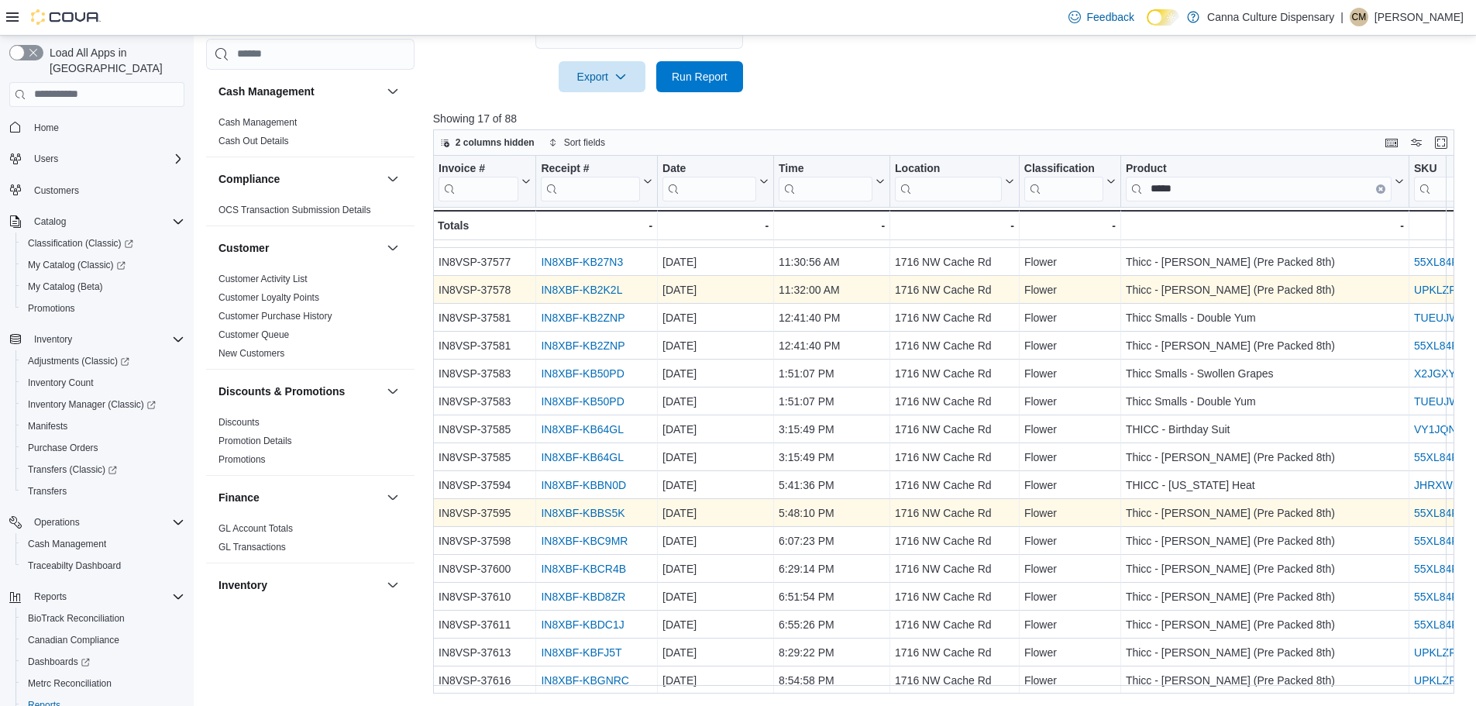
click at [602, 284] on link "IN8XBF-KB2K2L" at bounding box center [581, 290] width 81 height 12
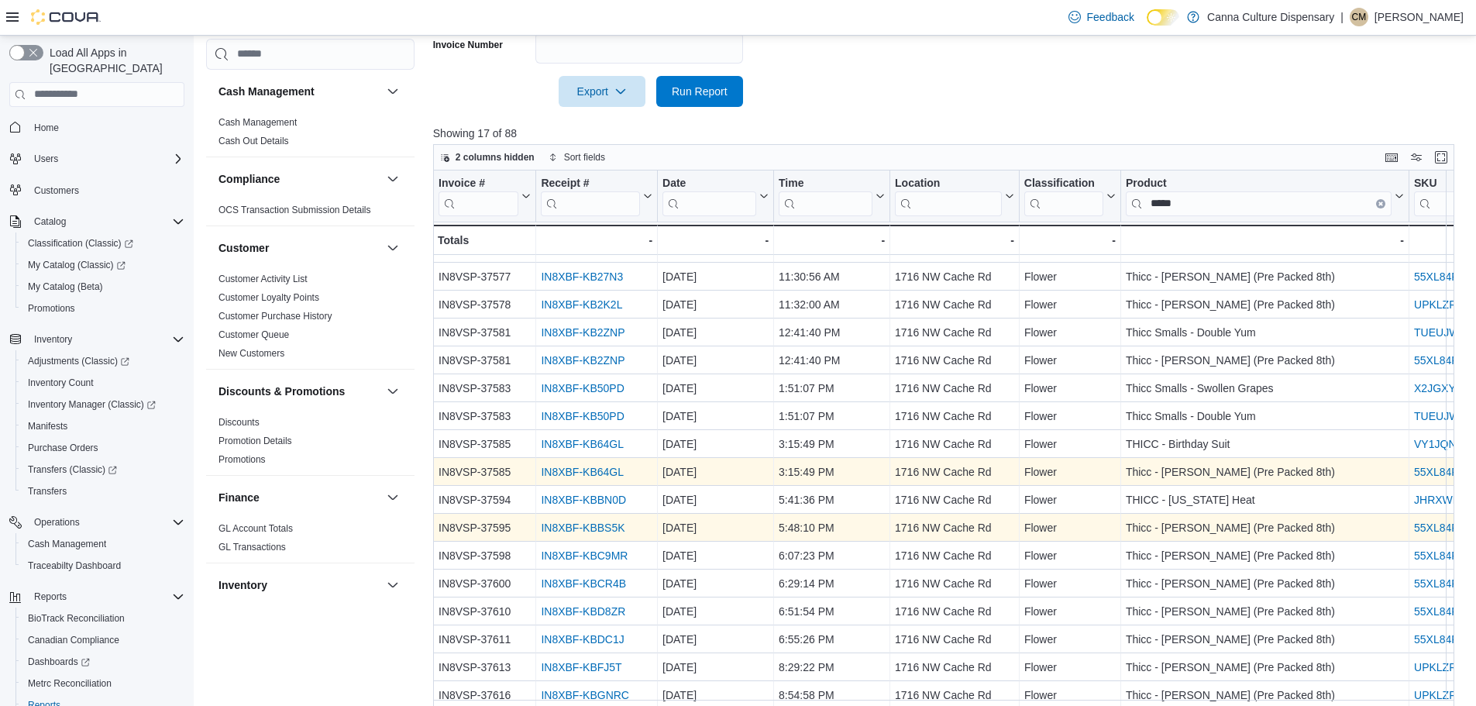
scroll to position [556, 0]
